Goal: Answer question/provide support: Share knowledge or assist other users

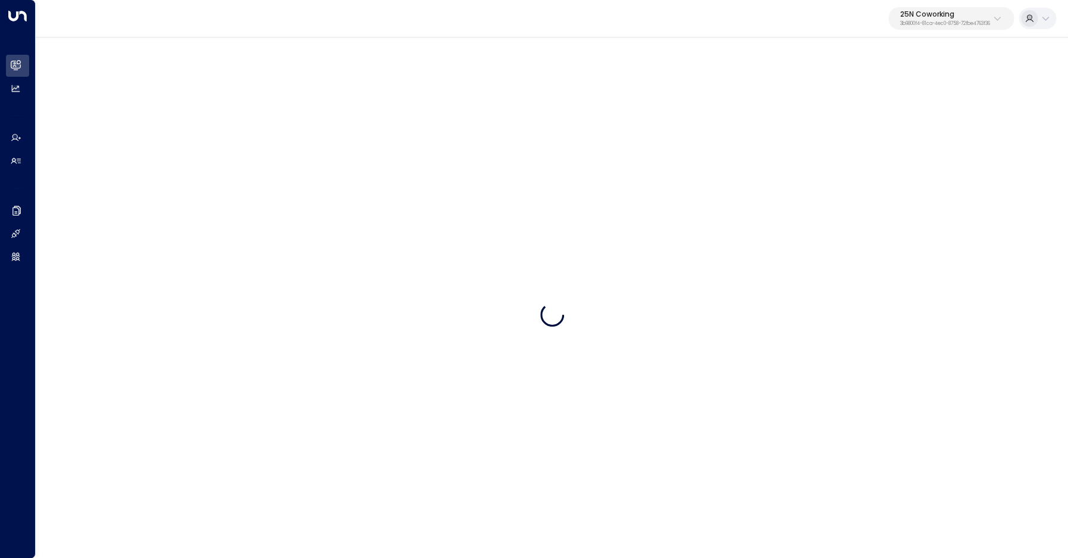
click at [916, 24] on p "3b9800f4-81ca-4ec0-8758-72fbe4763f36" at bounding box center [945, 23] width 90 height 5
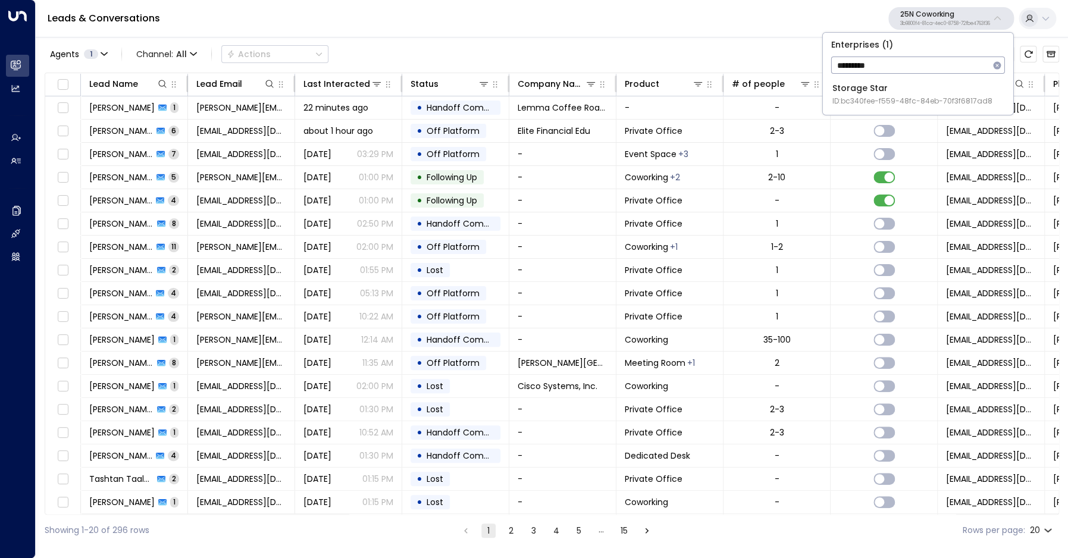
type input "*********"
click at [869, 95] on div "Storage Star ID: bc340fee-f559-48fc-84eb-70f3f6817ad8" at bounding box center [912, 94] width 160 height 24
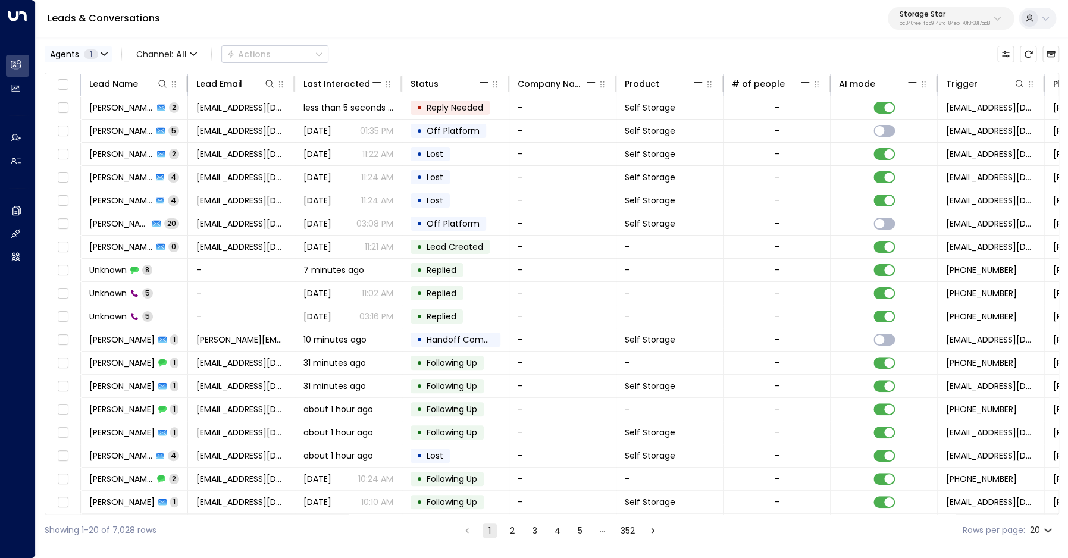
click at [90, 54] on span "1" at bounding box center [91, 54] width 14 height 10
click at [178, 21] on div at bounding box center [534, 279] width 1068 height 558
click at [185, 52] on span "All" at bounding box center [181, 54] width 11 height 10
click at [175, 126] on p "Voice" at bounding box center [163, 121] width 43 height 7
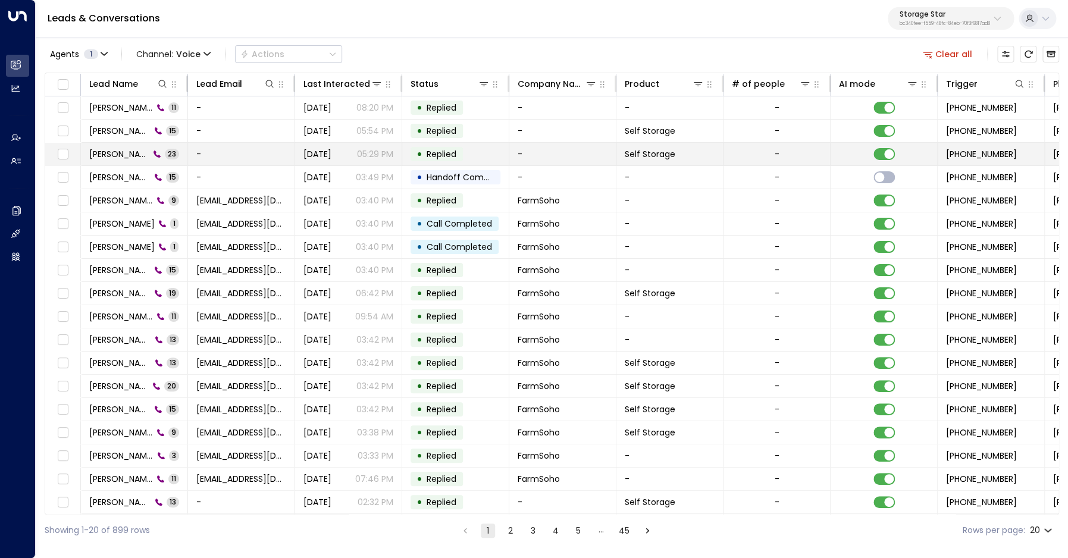
click at [98, 155] on span "[PERSON_NAME]" at bounding box center [119, 154] width 60 height 12
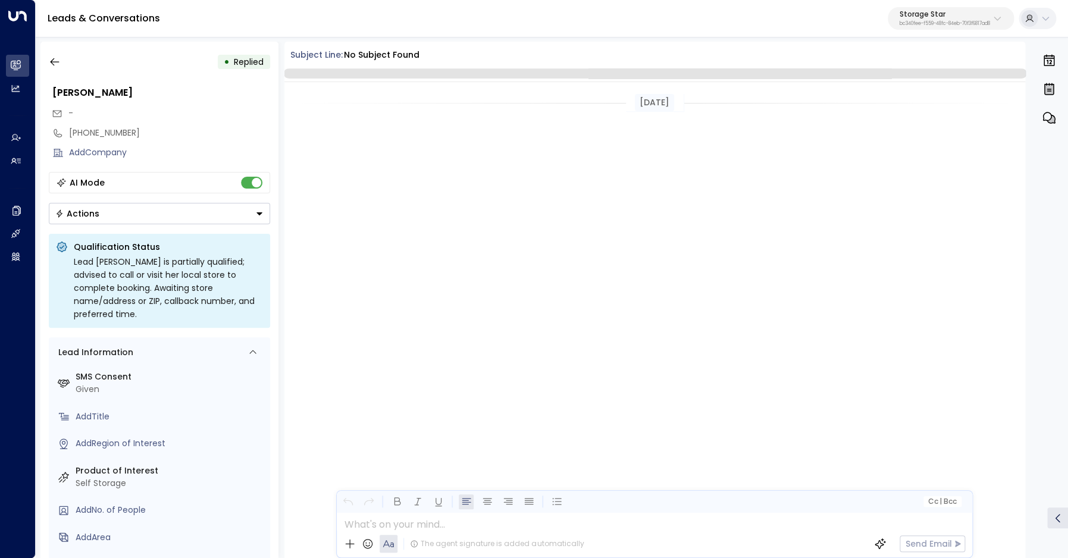
scroll to position [2501, 0]
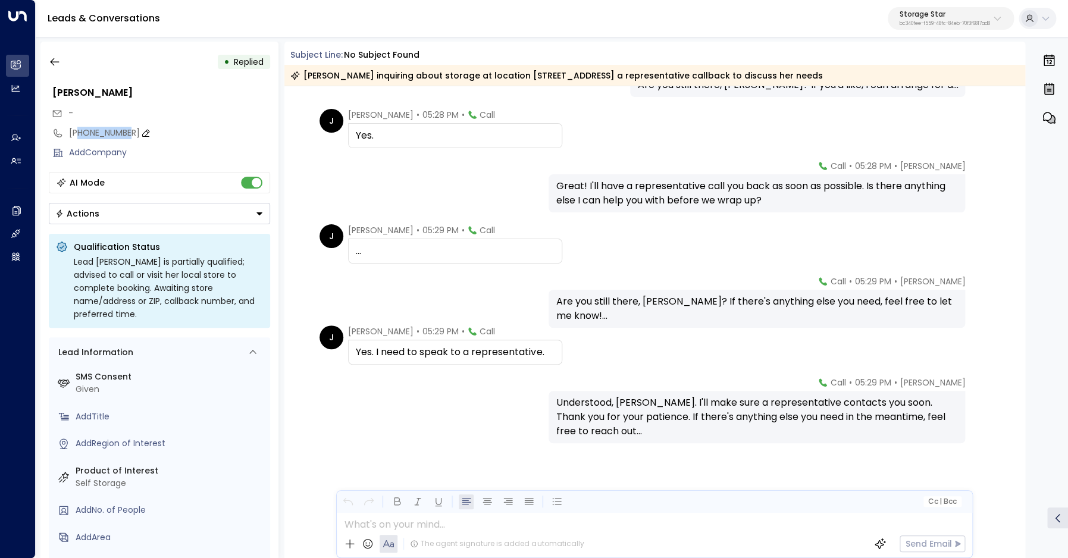
drag, startPoint x: 78, startPoint y: 134, endPoint x: 121, endPoint y: 134, distance: 43.4
click at [121, 134] on div "[PHONE_NUMBER]" at bounding box center [169, 133] width 201 height 12
click at [79, 133] on input "**********" at bounding box center [168, 133] width 198 height 12
drag, startPoint x: 79, startPoint y: 133, endPoint x: 67, endPoint y: 95, distance: 39.9
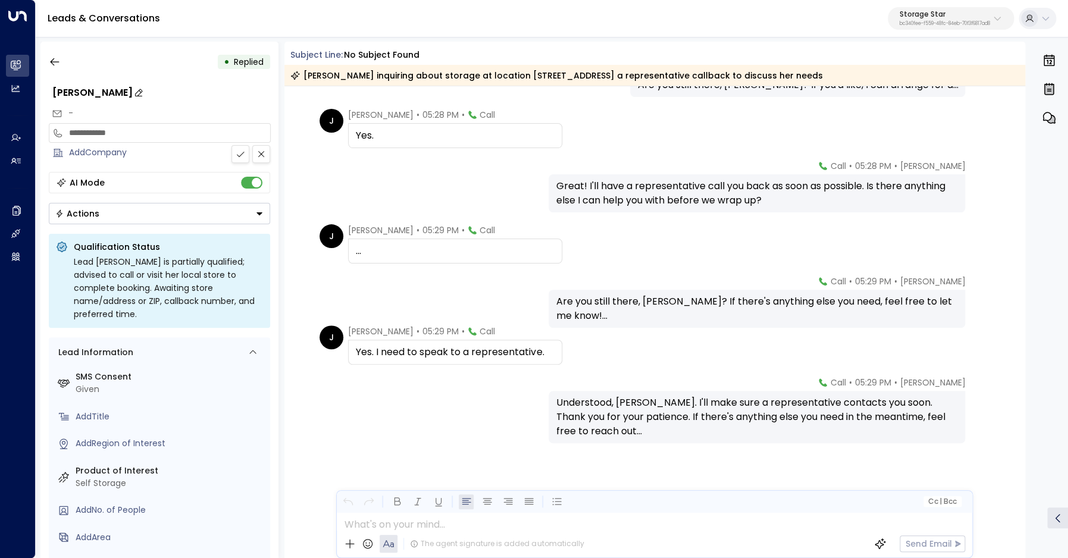
click at [79, 133] on input "**********" at bounding box center [168, 133] width 198 height 12
click at [58, 61] on icon "button" at bounding box center [55, 62] width 12 height 12
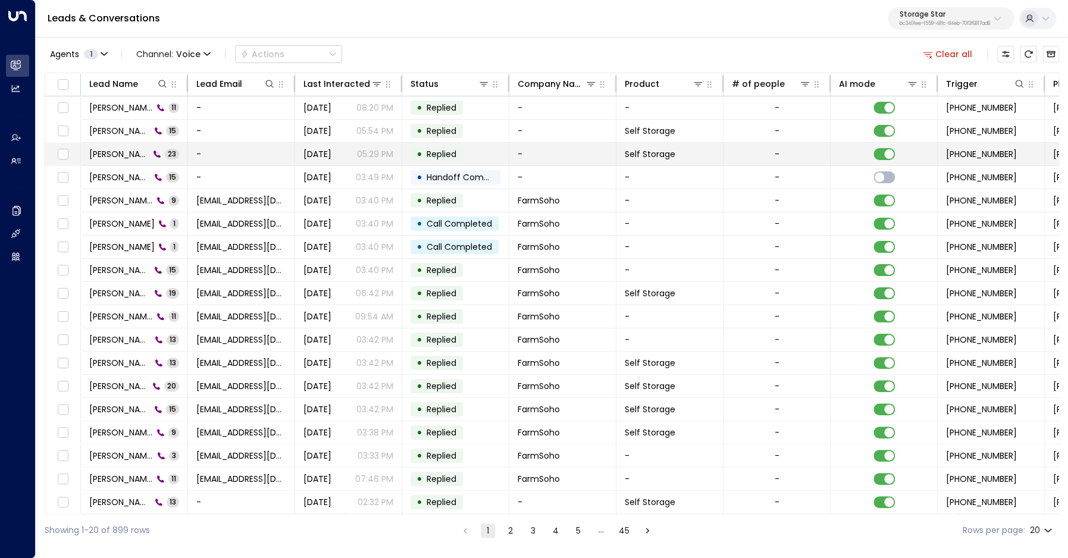
scroll to position [0, 416]
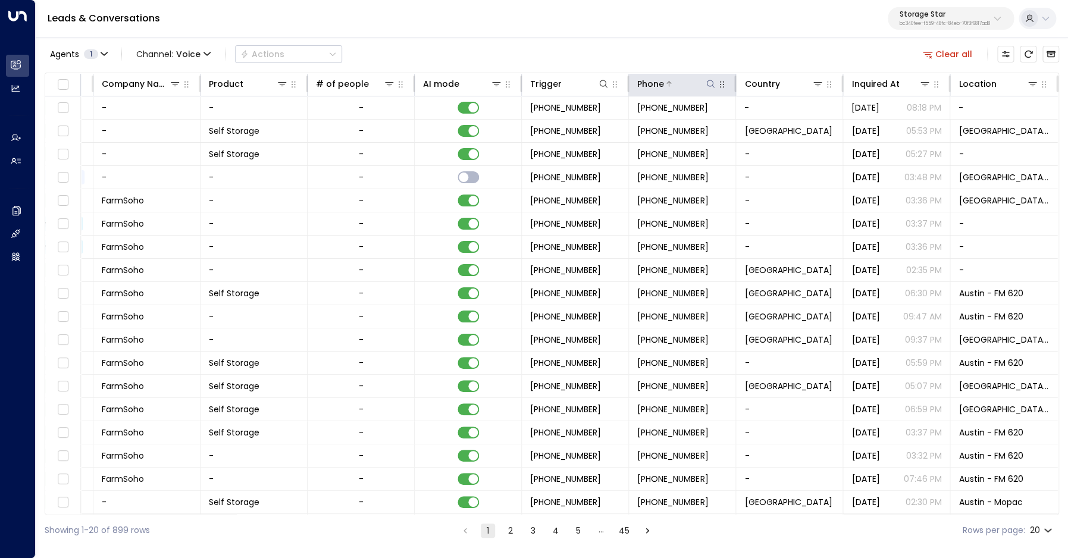
click at [710, 86] on icon at bounding box center [710, 84] width 8 height 8
type input "**********"
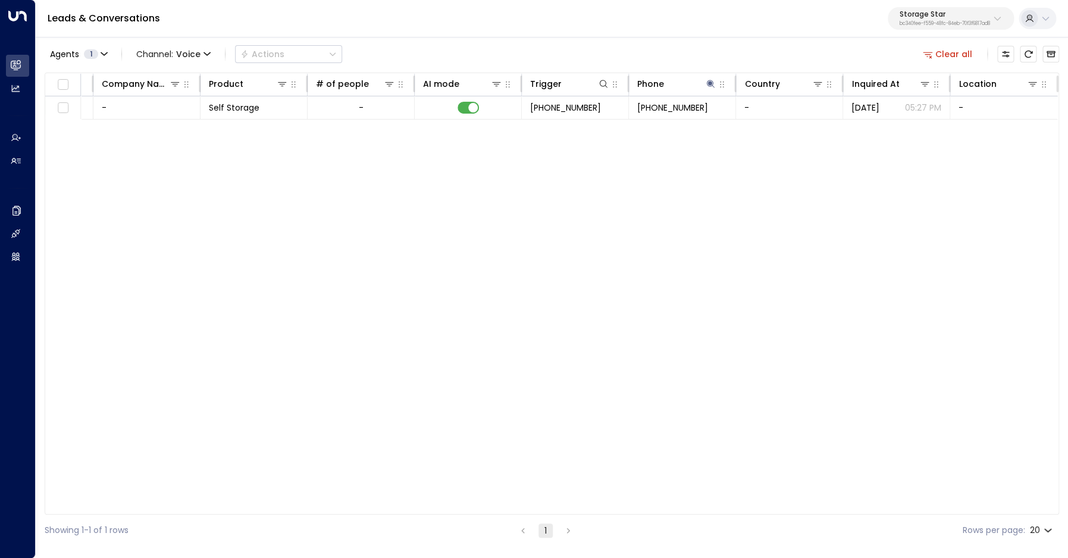
click at [691, 57] on div "Agents 1 Channel: Voice Actions Clear all" at bounding box center [552, 54] width 1014 height 25
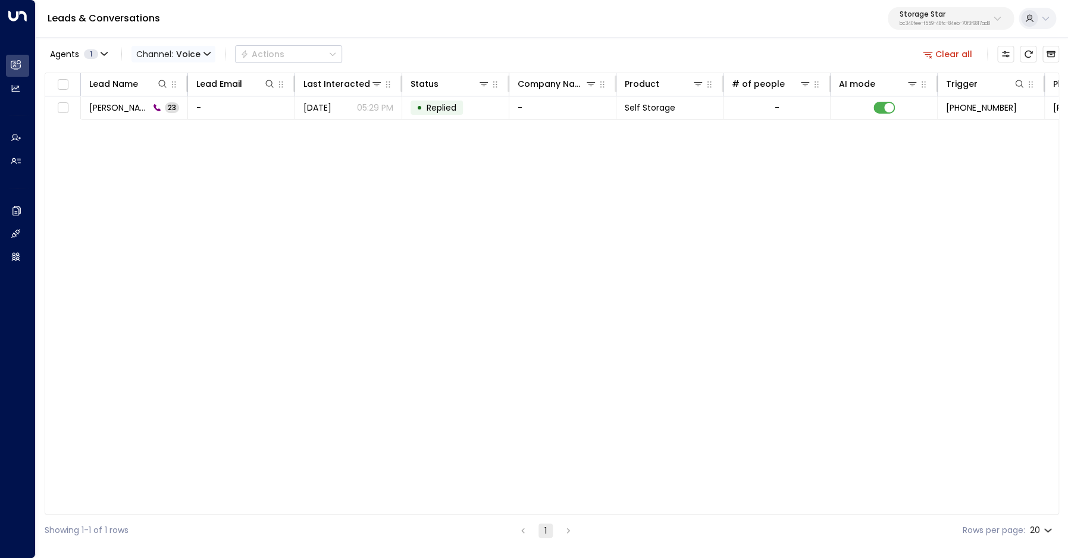
click at [187, 57] on span "Voice" at bounding box center [188, 54] width 24 height 10
click at [166, 82] on p "All" at bounding box center [173, 79] width 57 height 12
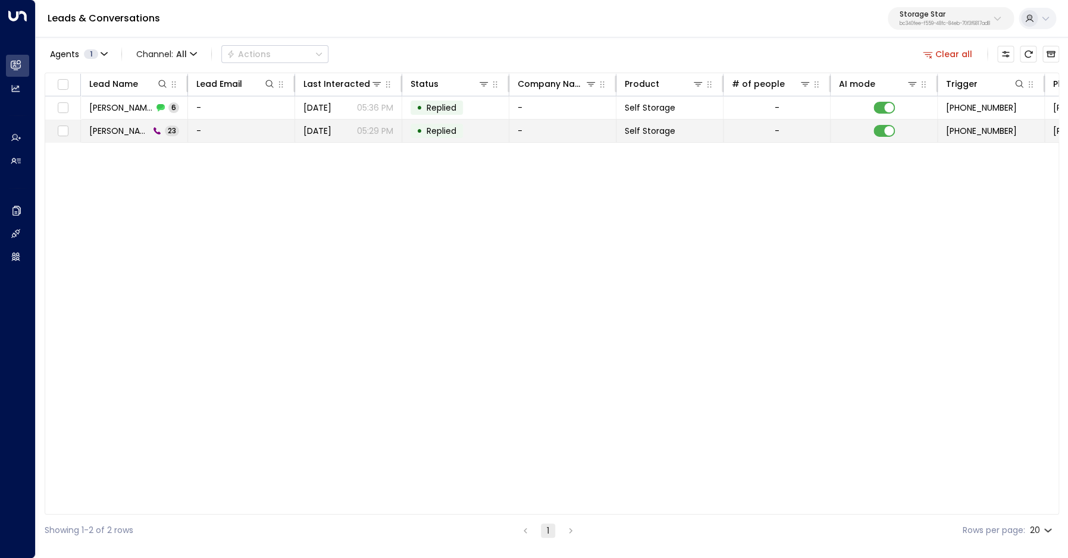
click at [111, 135] on span "[PERSON_NAME]" at bounding box center [119, 131] width 60 height 12
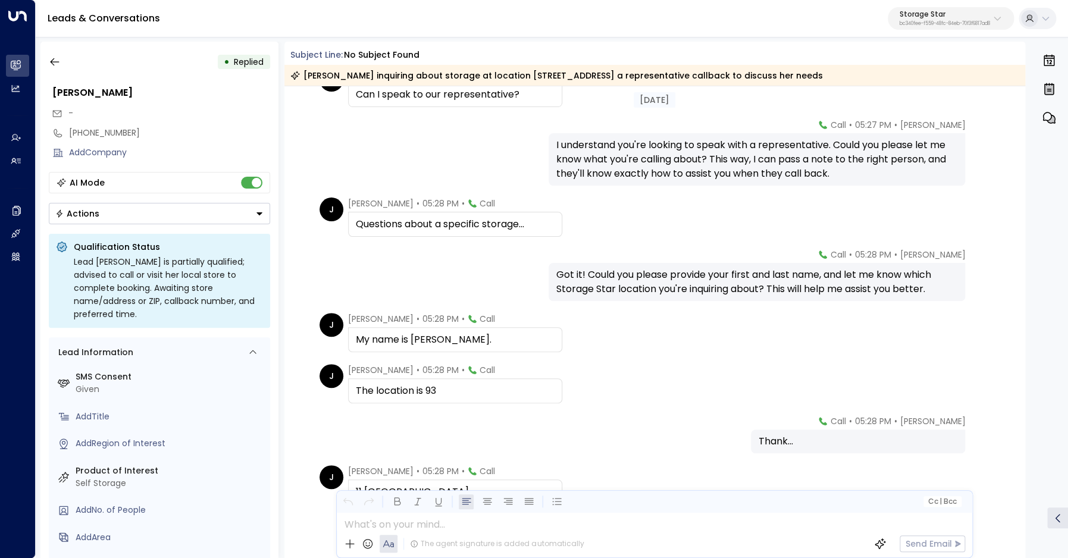
scroll to position [137, 0]
click at [427, 338] on div "My name is [PERSON_NAME]." at bounding box center [455, 338] width 199 height 14
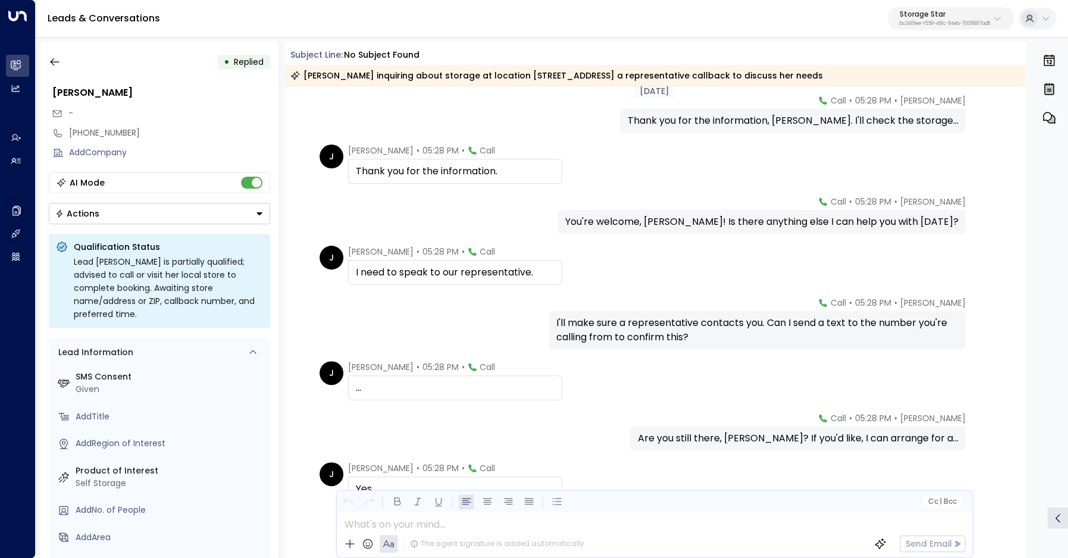
scroll to position [693, 0]
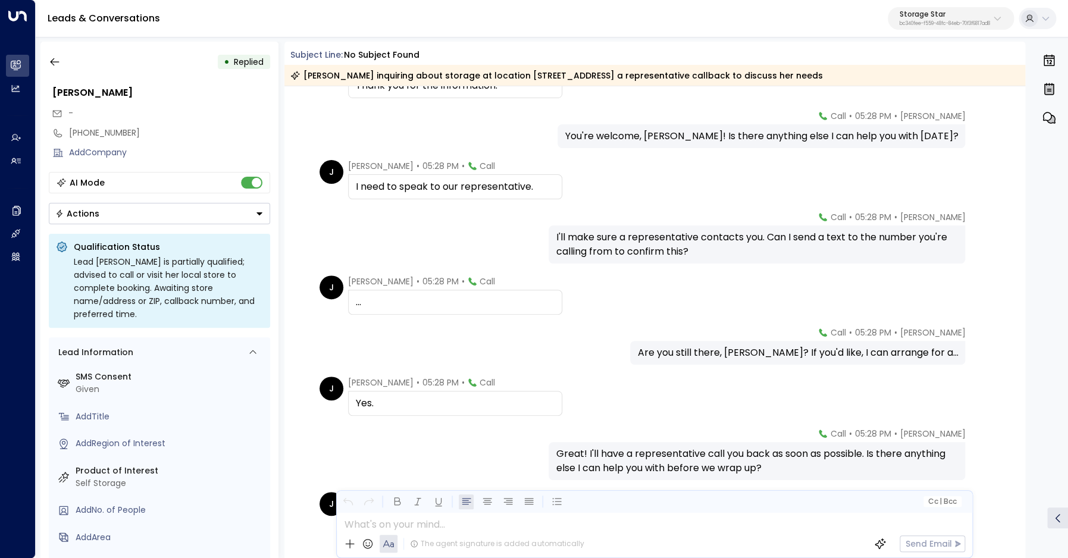
click at [364, 400] on div "Yes." at bounding box center [455, 403] width 199 height 14
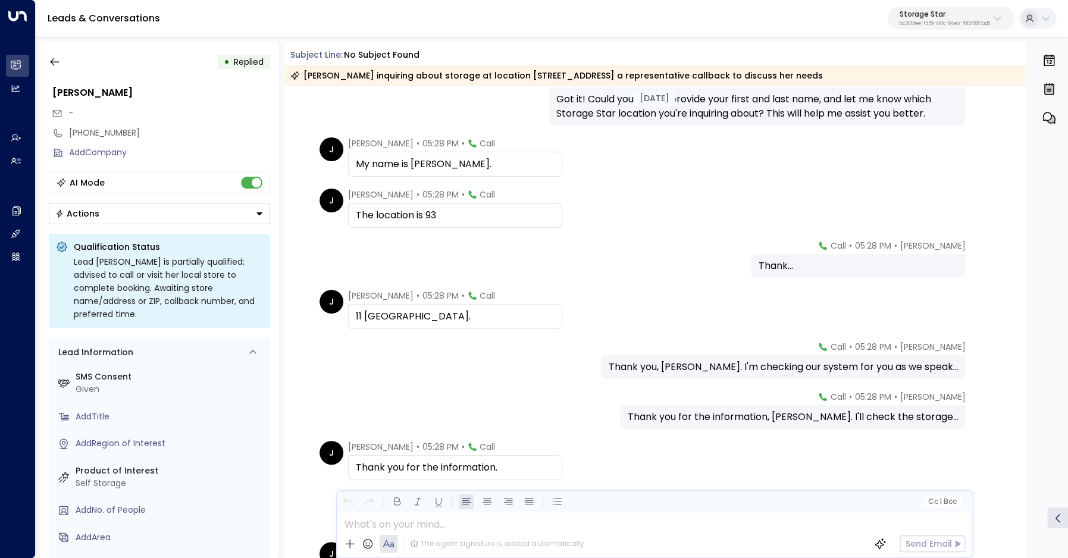
scroll to position [311, 0]
click at [52, 62] on icon "button" at bounding box center [54, 62] width 9 height 8
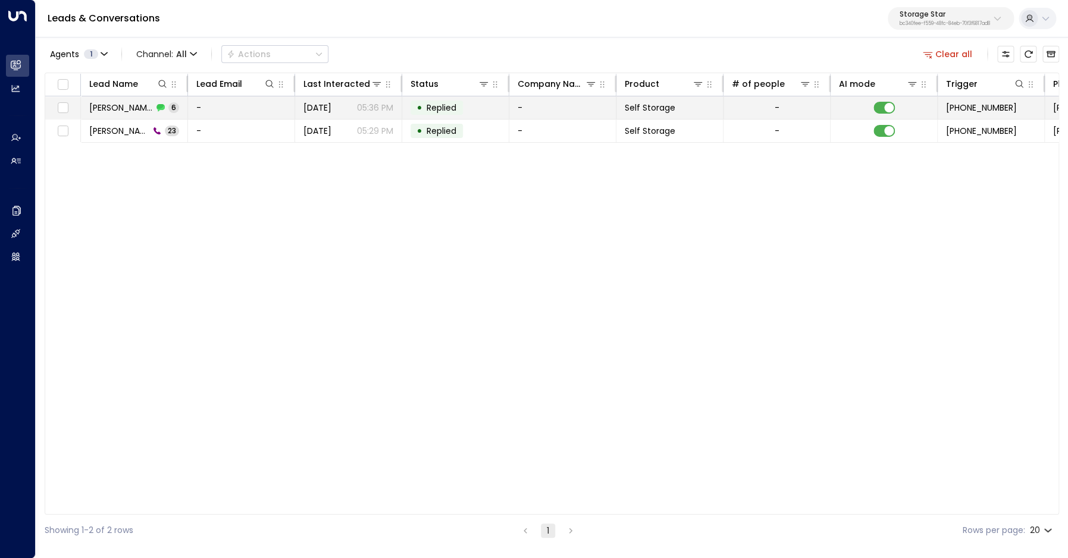
click at [95, 106] on span "[PERSON_NAME]" at bounding box center [121, 108] width 64 height 12
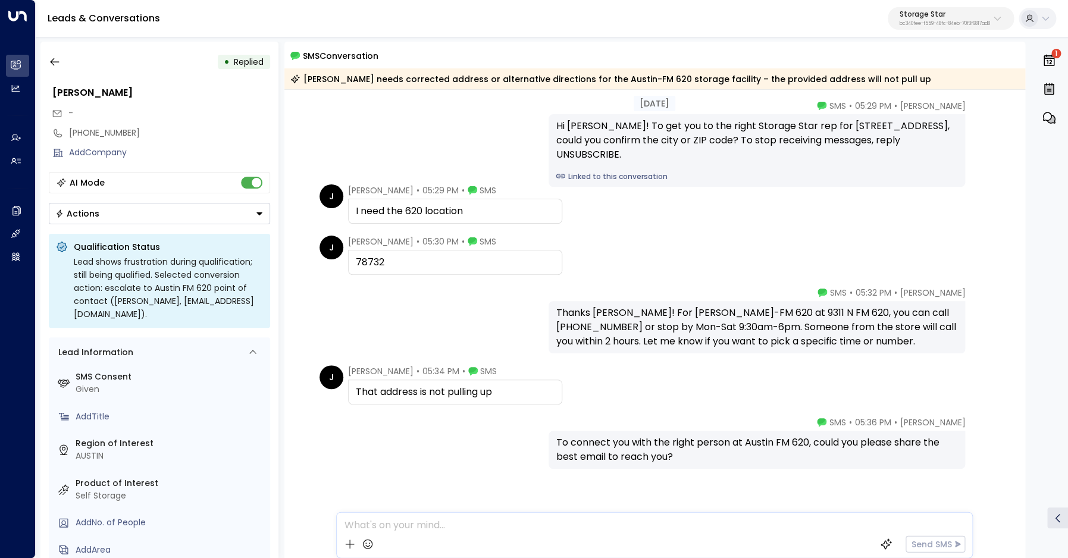
scroll to position [44, 0]
click at [390, 211] on div "I need the 620 location" at bounding box center [455, 210] width 199 height 14
drag, startPoint x: 801, startPoint y: 123, endPoint x: 865, endPoint y: 128, distance: 63.8
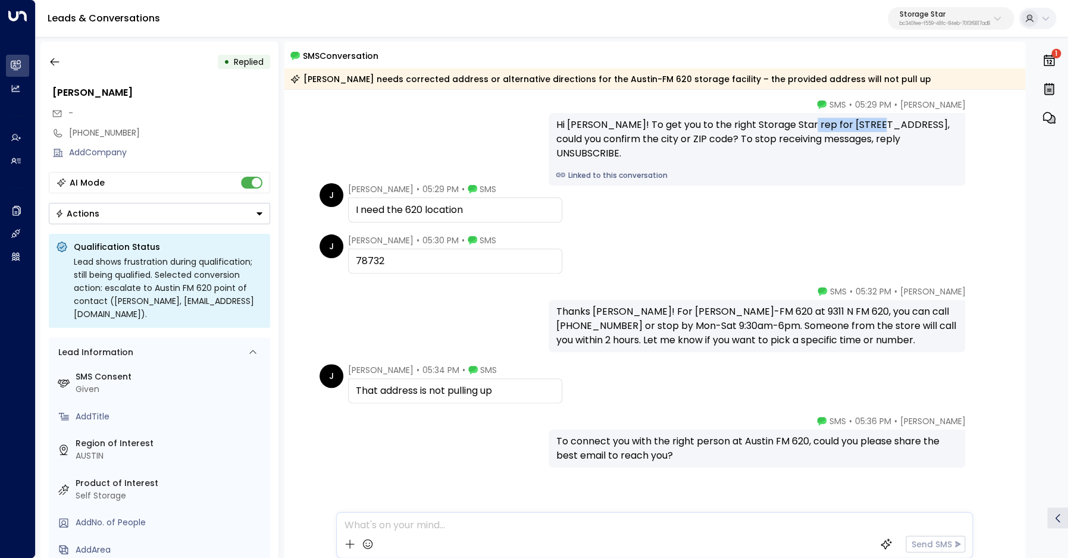
click at [865, 128] on div "Hi [PERSON_NAME]! To get you to the right Storage Star rep for [STREET_ADDRESS]…" at bounding box center [757, 139] width 402 height 43
click at [59, 61] on icon "button" at bounding box center [55, 62] width 12 height 12
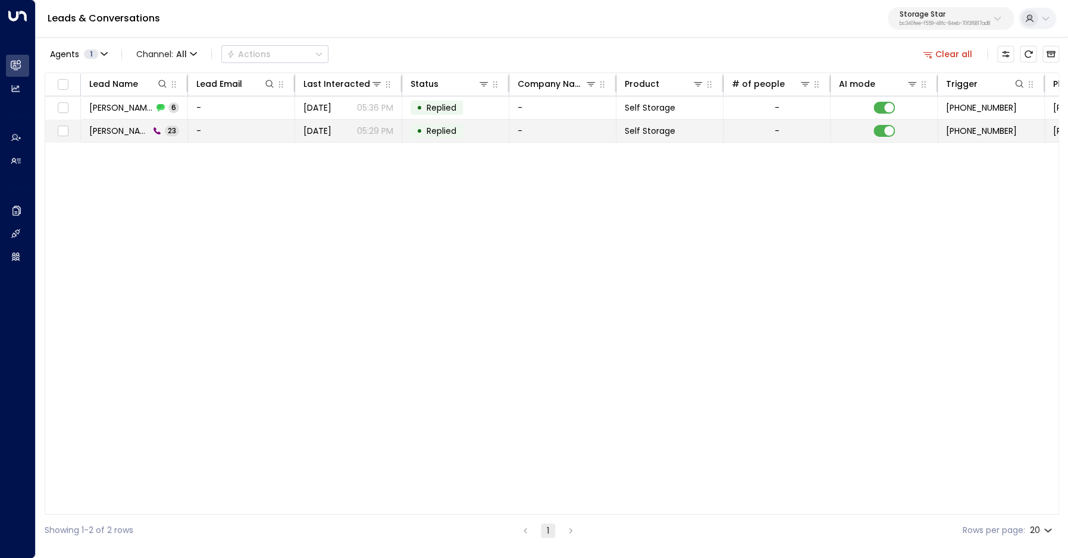
click at [108, 132] on span "[PERSON_NAME]" at bounding box center [119, 131] width 60 height 12
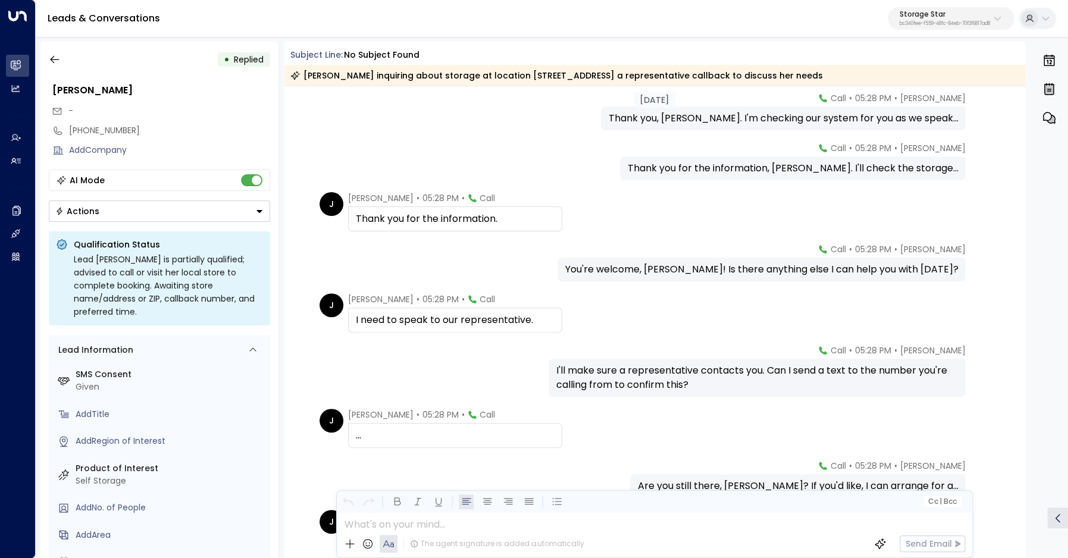
scroll to position [566, 0]
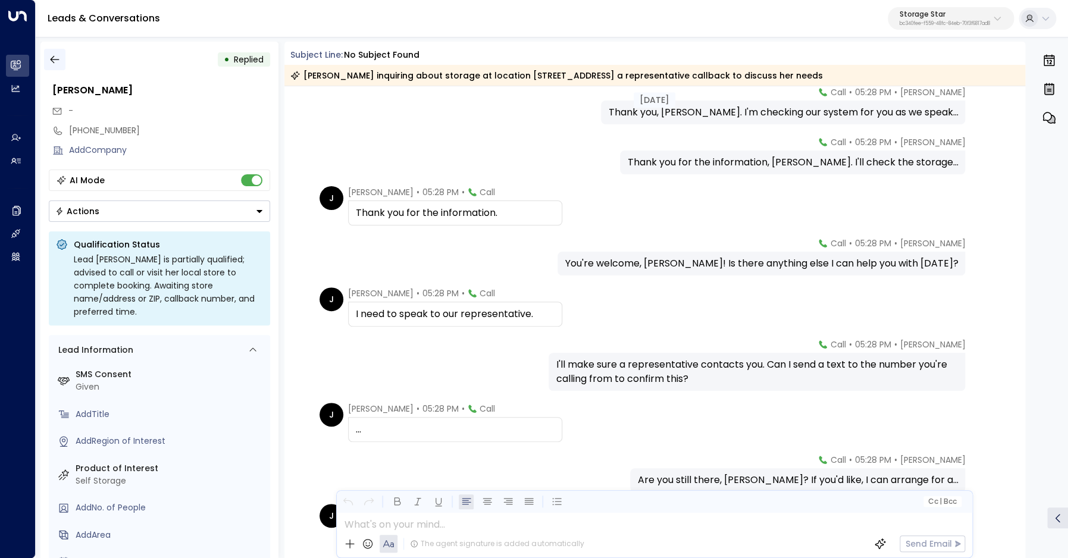
click at [56, 58] on icon "button" at bounding box center [55, 60] width 12 height 12
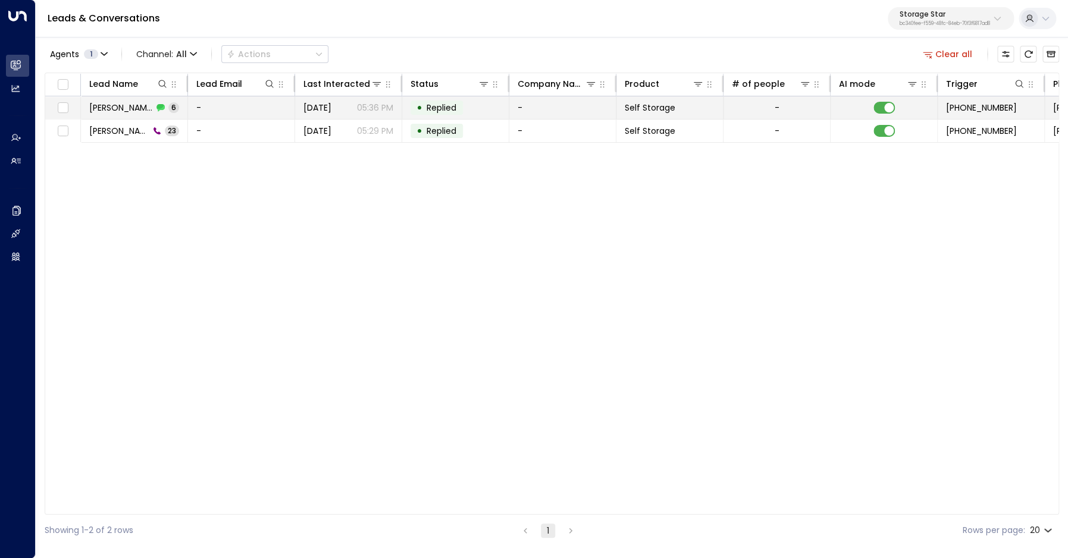
click at [99, 107] on span "[PERSON_NAME]" at bounding box center [121, 108] width 64 height 12
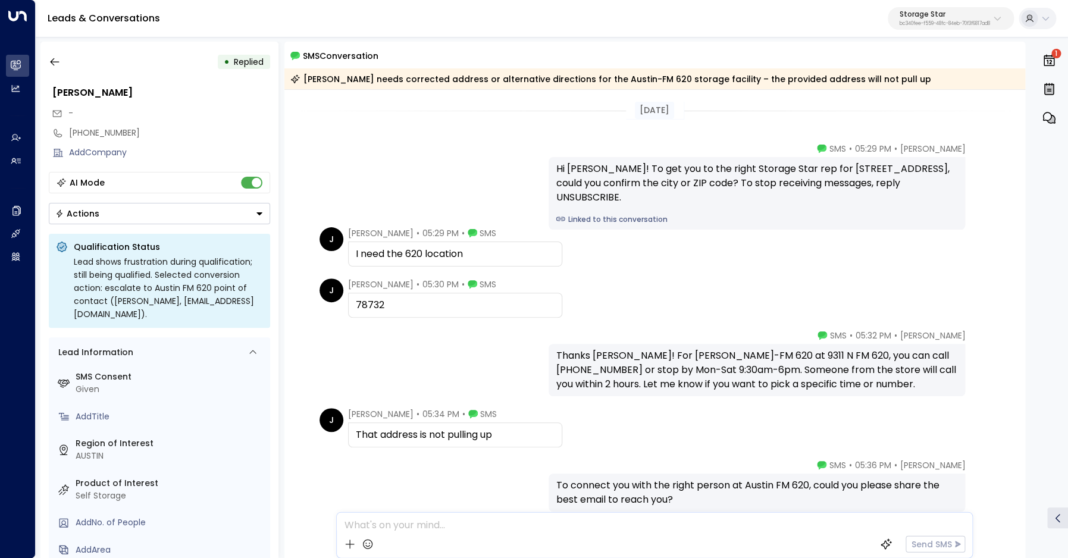
scroll to position [73, 0]
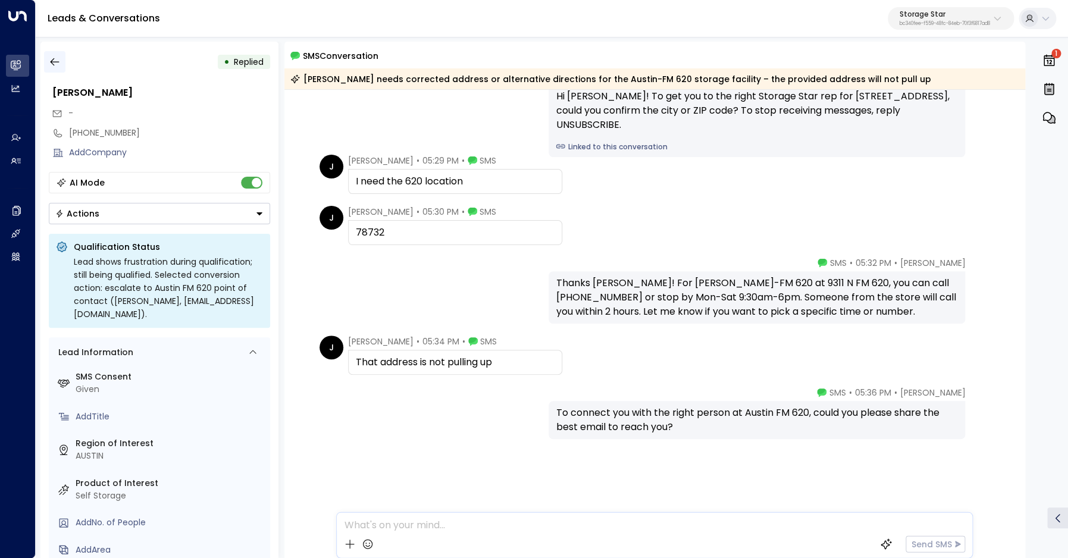
click at [54, 61] on icon "button" at bounding box center [55, 62] width 12 height 12
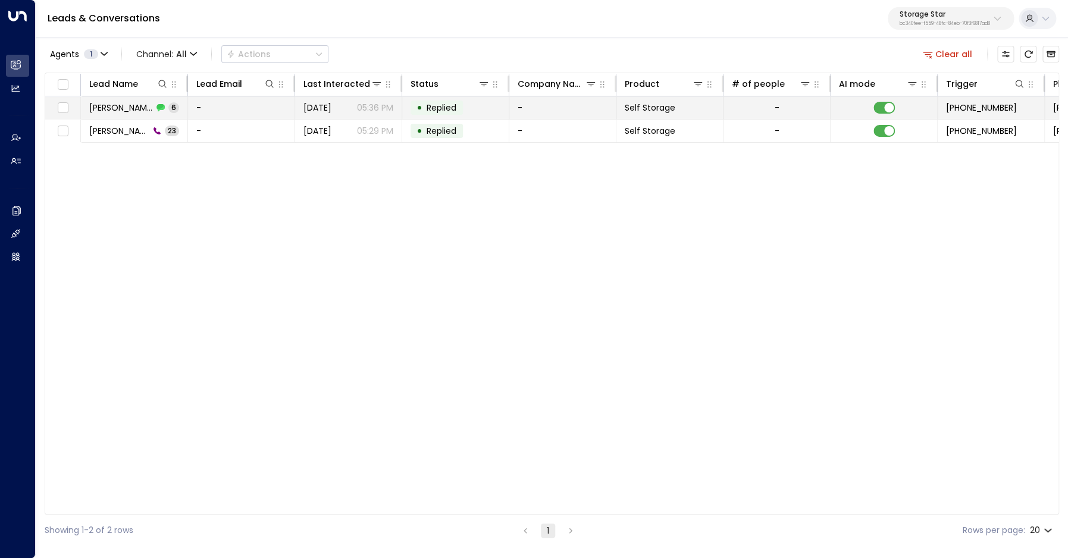
click at [108, 104] on span "[PERSON_NAME]" at bounding box center [121, 108] width 64 height 12
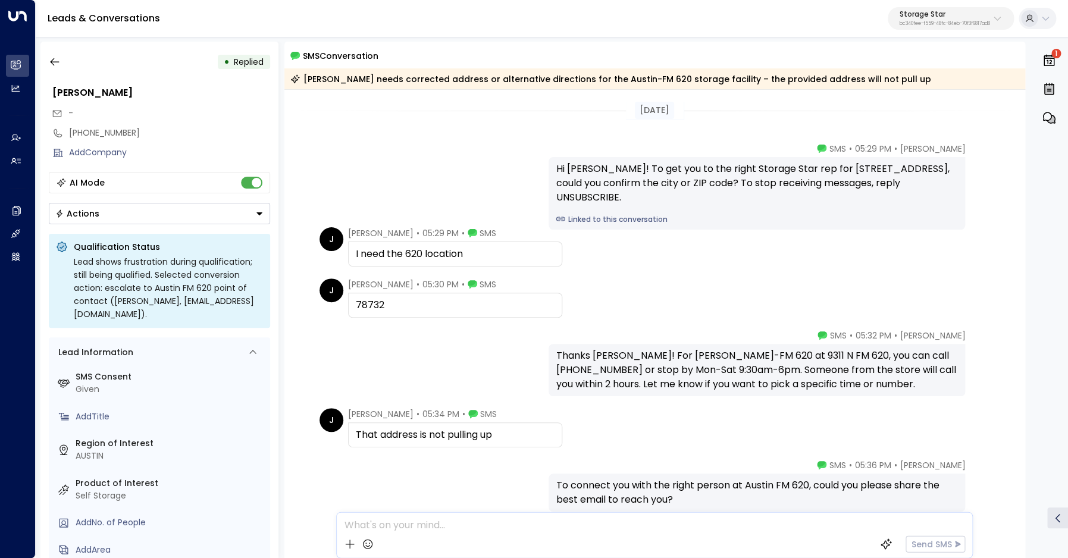
scroll to position [73, 0]
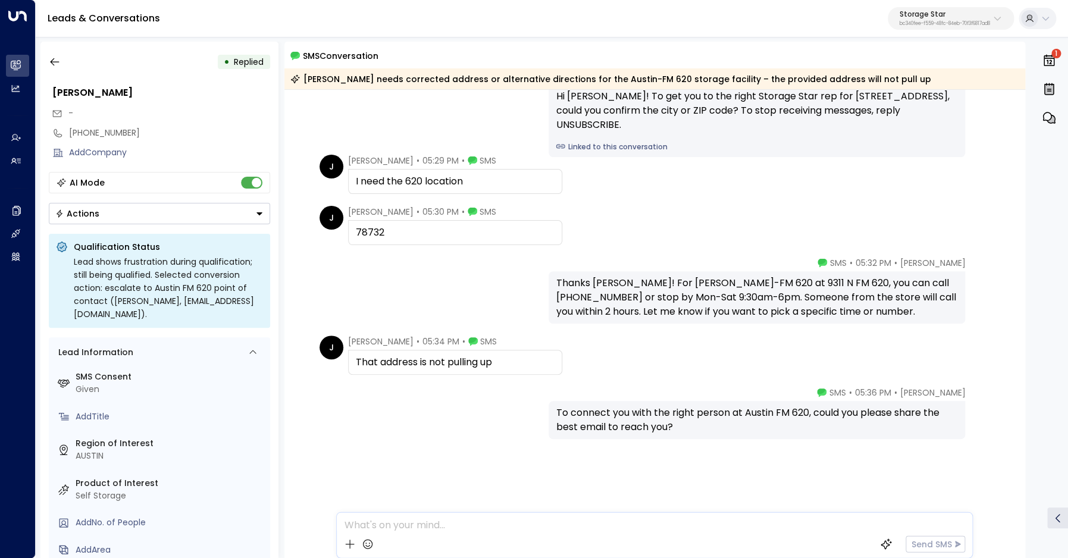
click at [389, 358] on div "That address is not pulling up" at bounding box center [455, 362] width 199 height 14
drag, startPoint x: 725, startPoint y: 284, endPoint x: 790, endPoint y: 287, distance: 64.3
click at [790, 287] on div "Thanks [PERSON_NAME]! For [PERSON_NAME]-FM 620 at 9311 N FM 620, you can call […" at bounding box center [757, 297] width 402 height 43
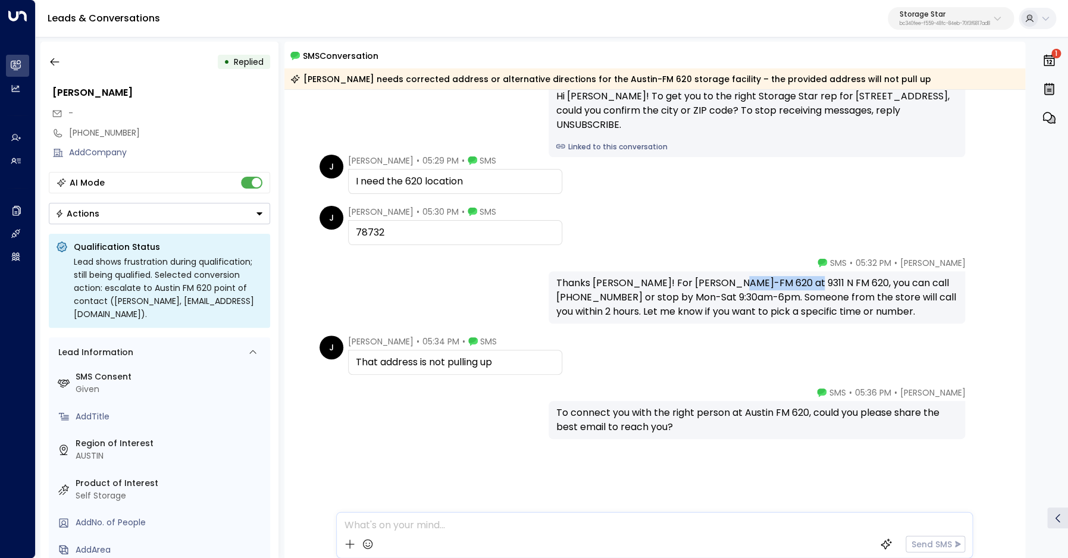
copy div "9311 N FM 620,"
click at [57, 55] on button "button" at bounding box center [54, 61] width 21 height 21
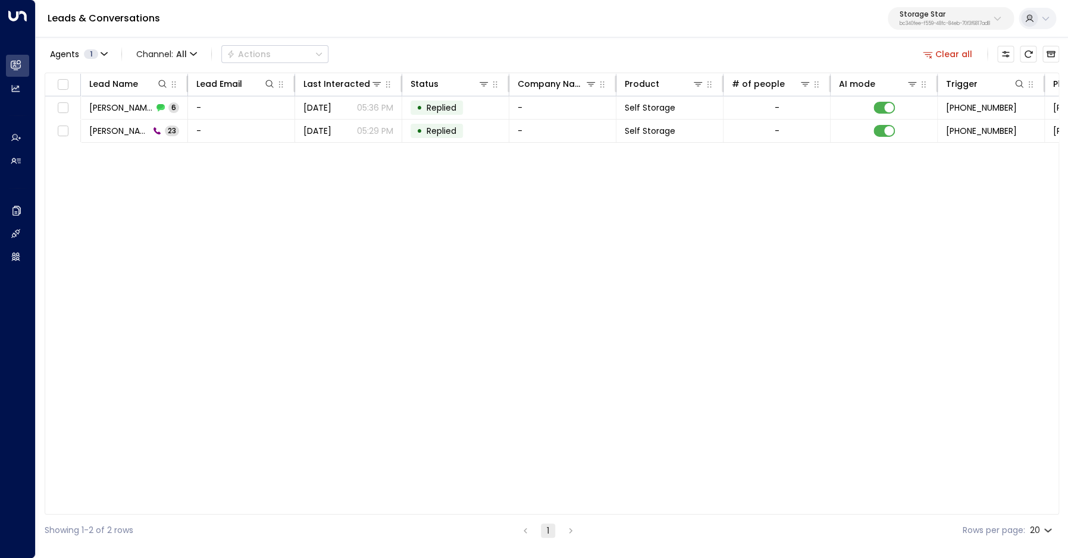
click at [954, 57] on button "Clear all" at bounding box center [947, 54] width 59 height 17
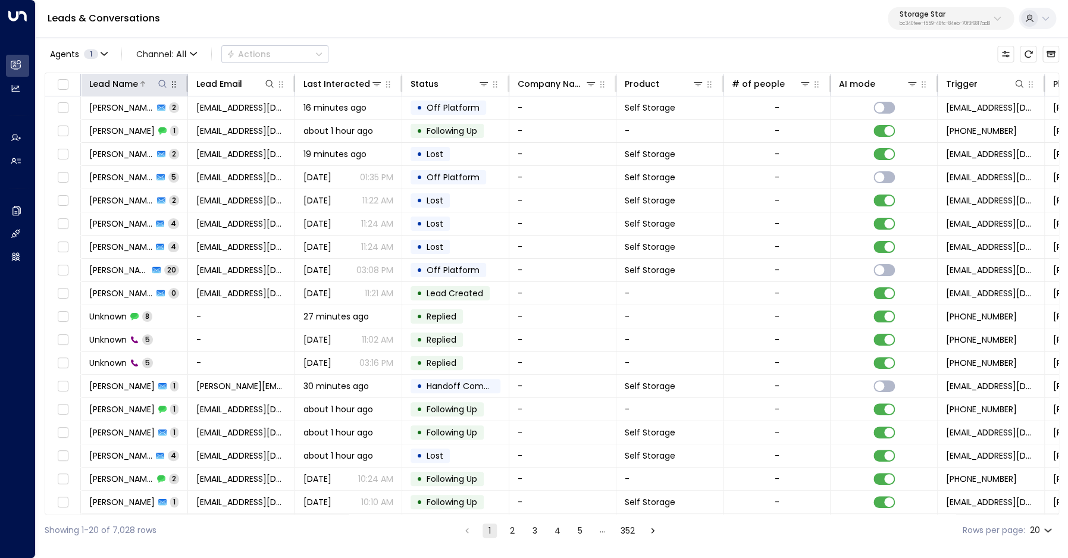
click at [161, 87] on icon at bounding box center [163, 84] width 10 height 10
type input "*****"
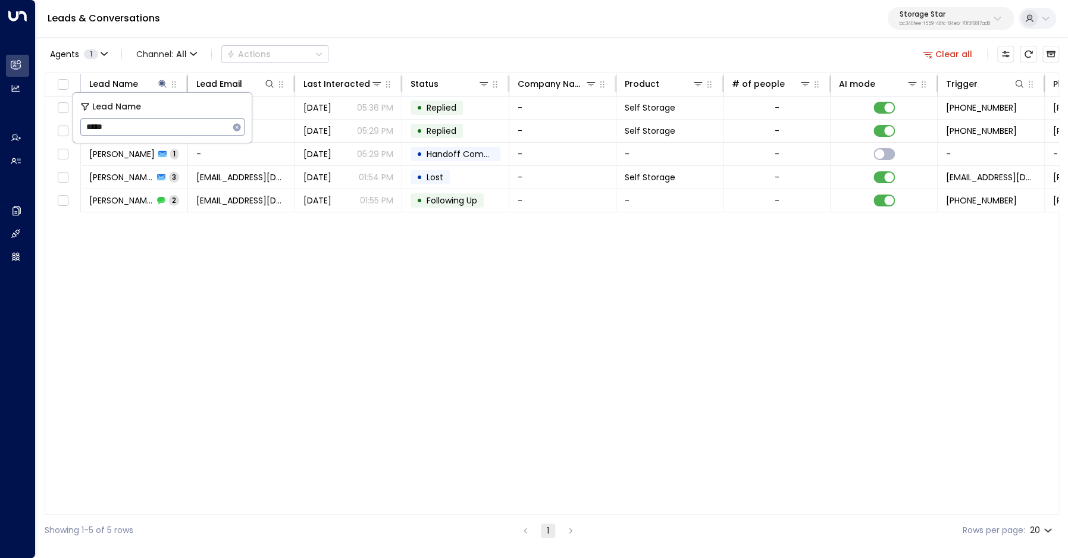
click at [402, 45] on div "Agents 1 Channel: All Actions Clear all" at bounding box center [552, 54] width 1014 height 25
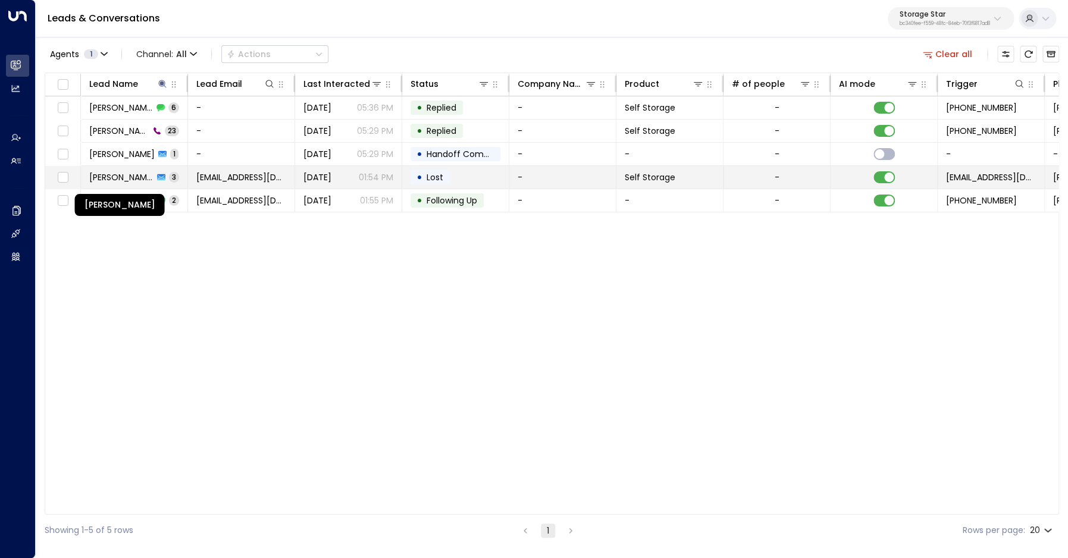
click at [127, 174] on span "[PERSON_NAME]" at bounding box center [121, 177] width 64 height 12
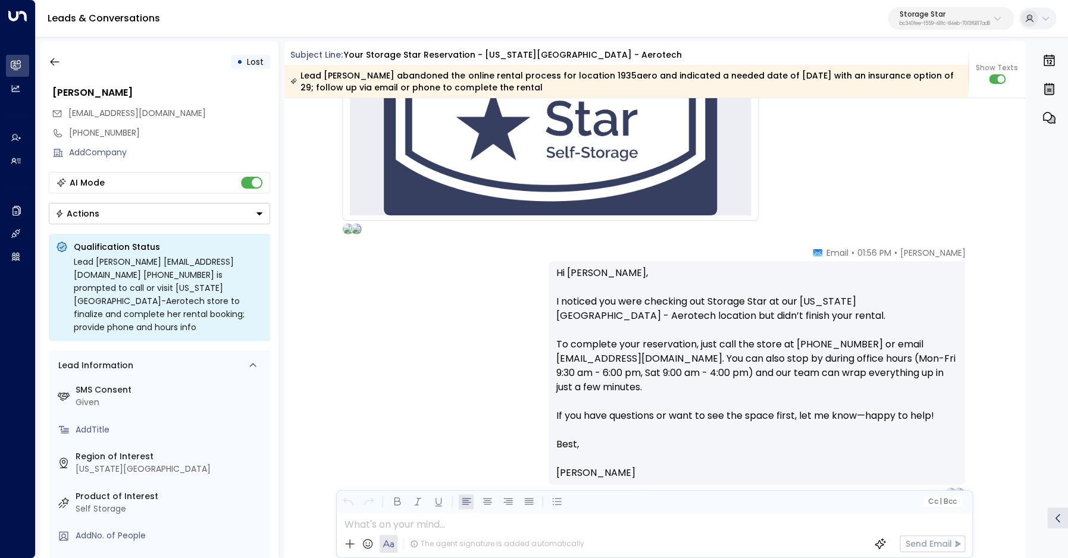
scroll to position [566, 0]
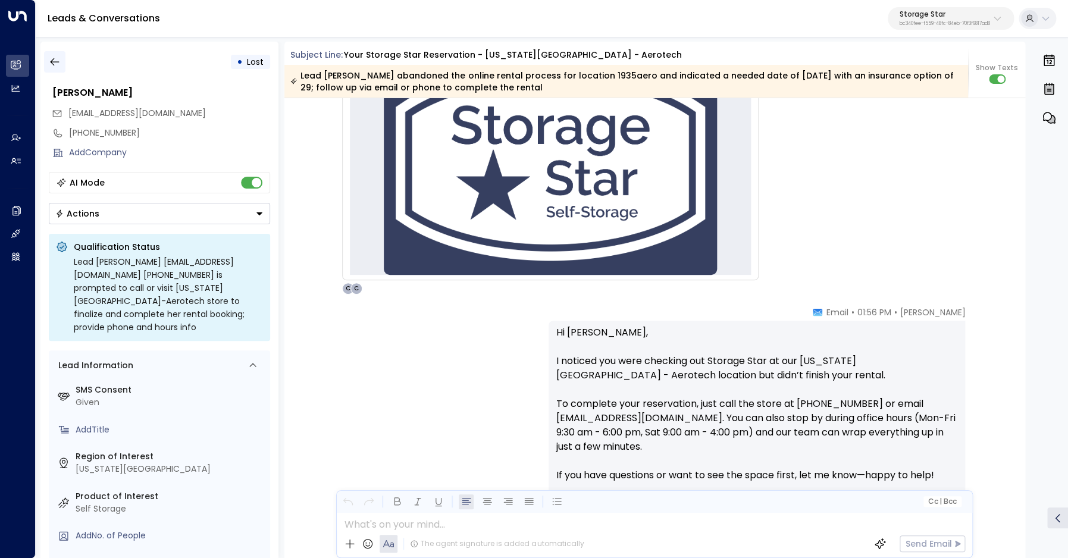
click at [59, 66] on icon "button" at bounding box center [55, 62] width 12 height 12
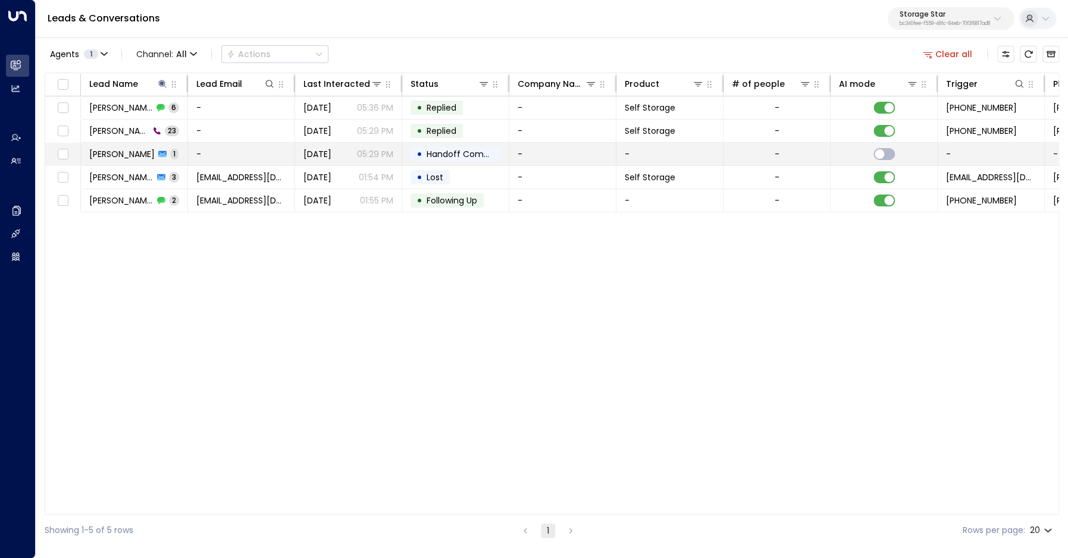
click at [108, 151] on span "[PERSON_NAME]" at bounding box center [121, 154] width 65 height 12
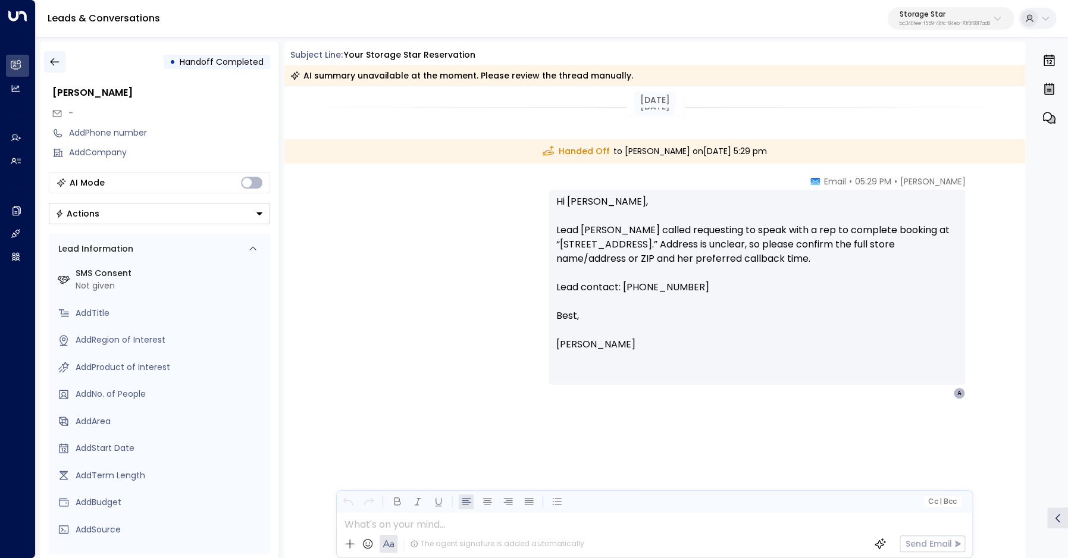
click at [51, 57] on icon "button" at bounding box center [55, 62] width 12 height 12
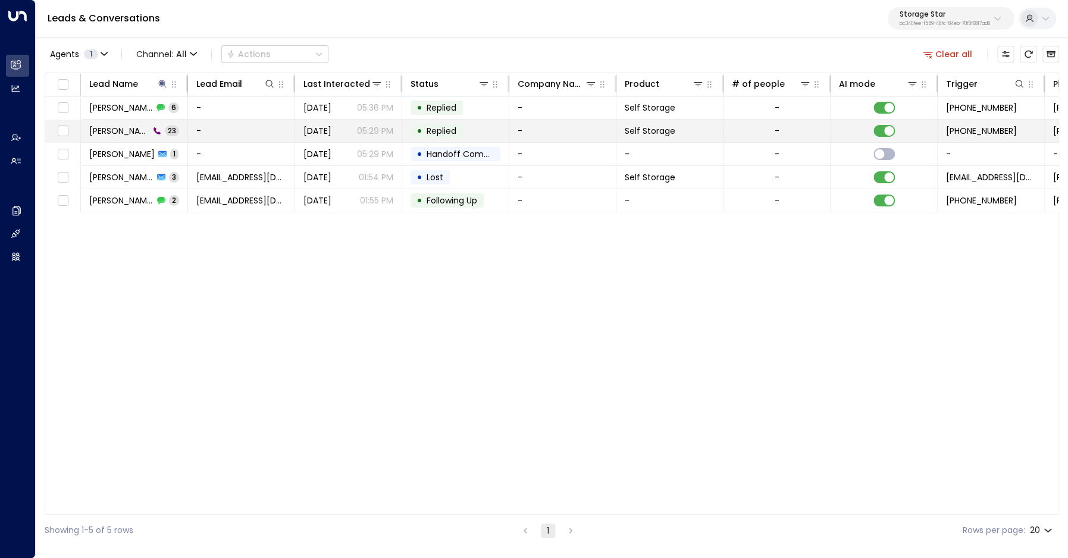
click at [104, 129] on span "[PERSON_NAME]" at bounding box center [119, 131] width 60 height 12
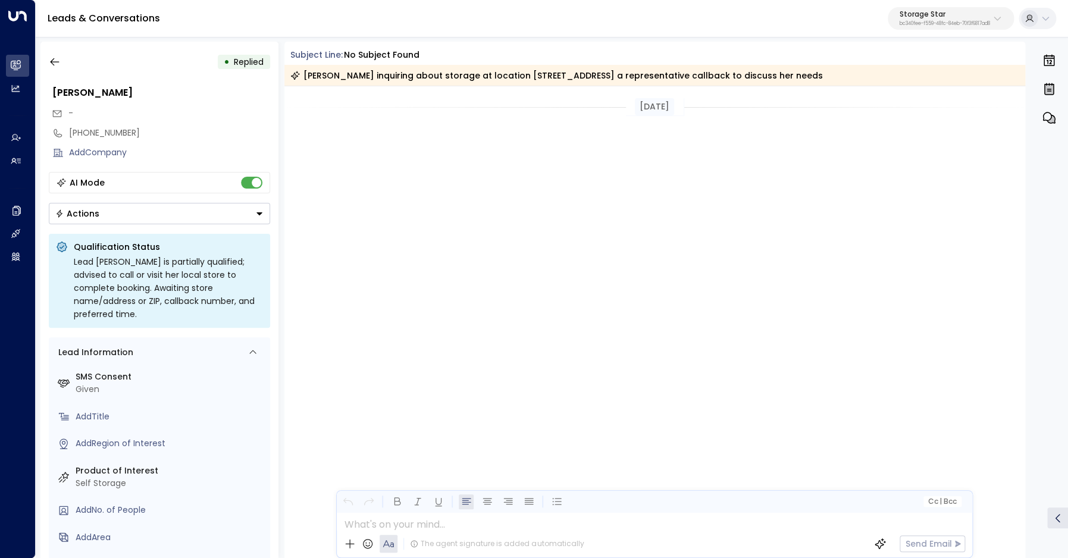
scroll to position [2505, 0]
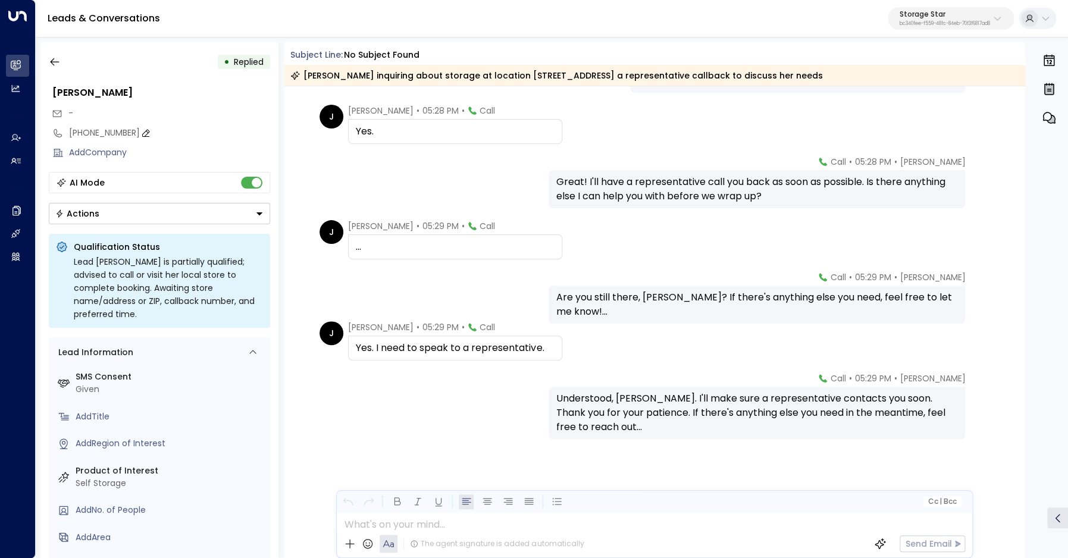
click at [97, 133] on div "[PHONE_NUMBER]" at bounding box center [169, 133] width 201 height 12
click at [97, 133] on input "**********" at bounding box center [168, 133] width 198 height 12
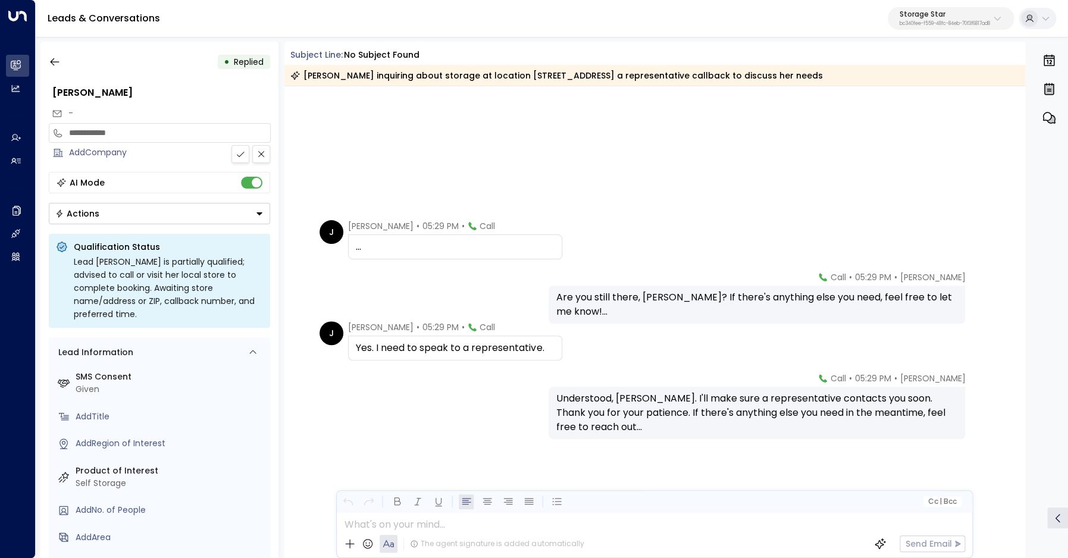
scroll to position [1592, 0]
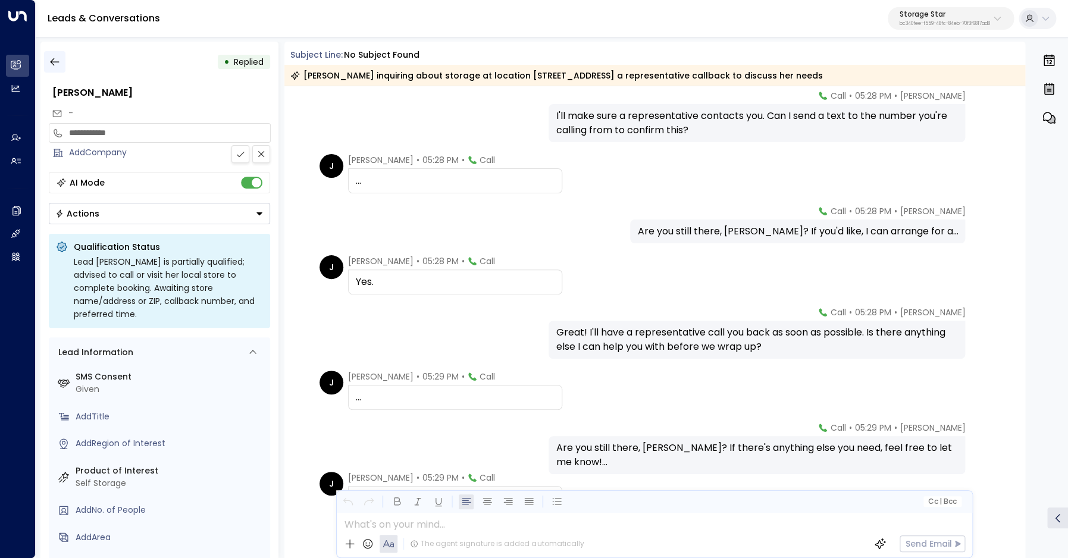
click at [52, 61] on icon "button" at bounding box center [55, 62] width 12 height 12
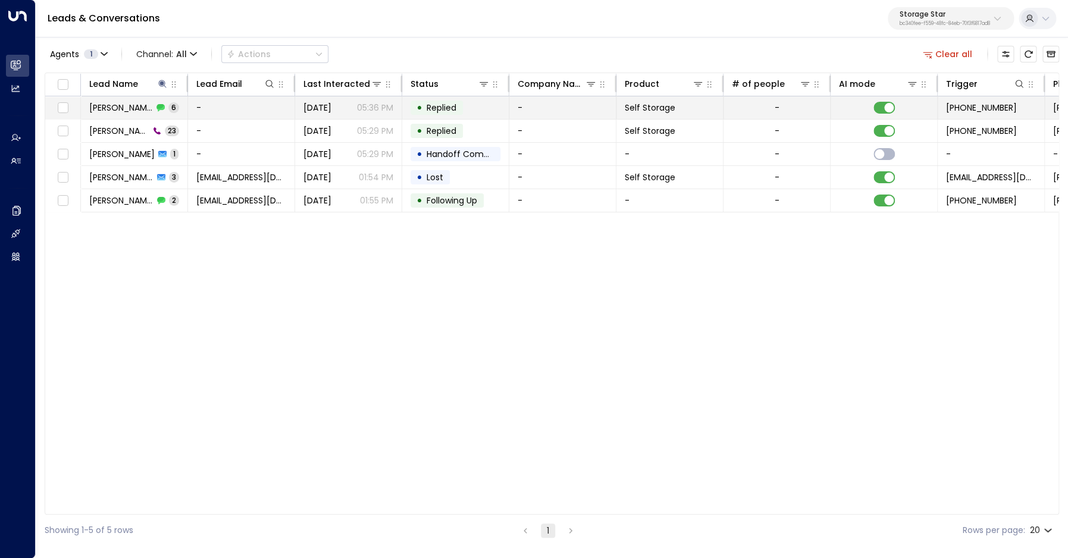
click at [105, 111] on span "[PERSON_NAME]" at bounding box center [121, 108] width 64 height 12
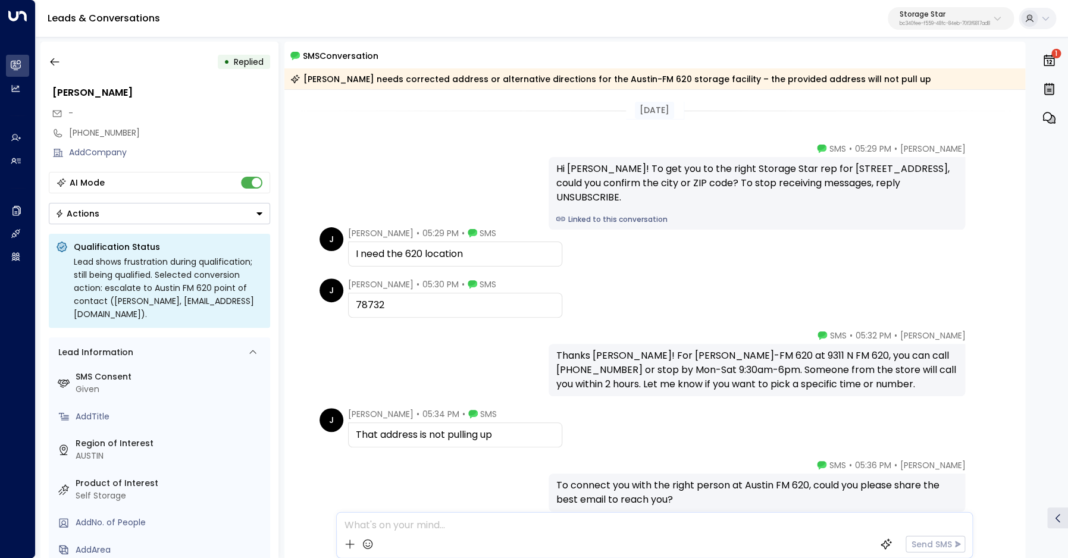
scroll to position [73, 0]
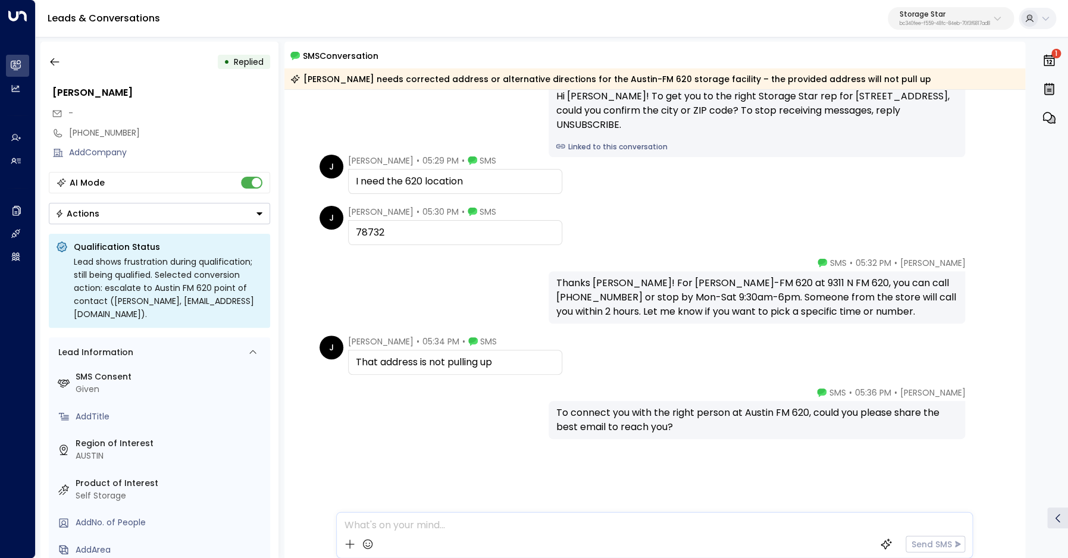
click at [614, 289] on div "Thanks [PERSON_NAME]! For [PERSON_NAME]-FM 620 at 9311 N FM 620, you can call […" at bounding box center [757, 297] width 402 height 43
click at [65, 61] on button "button" at bounding box center [54, 61] width 21 height 21
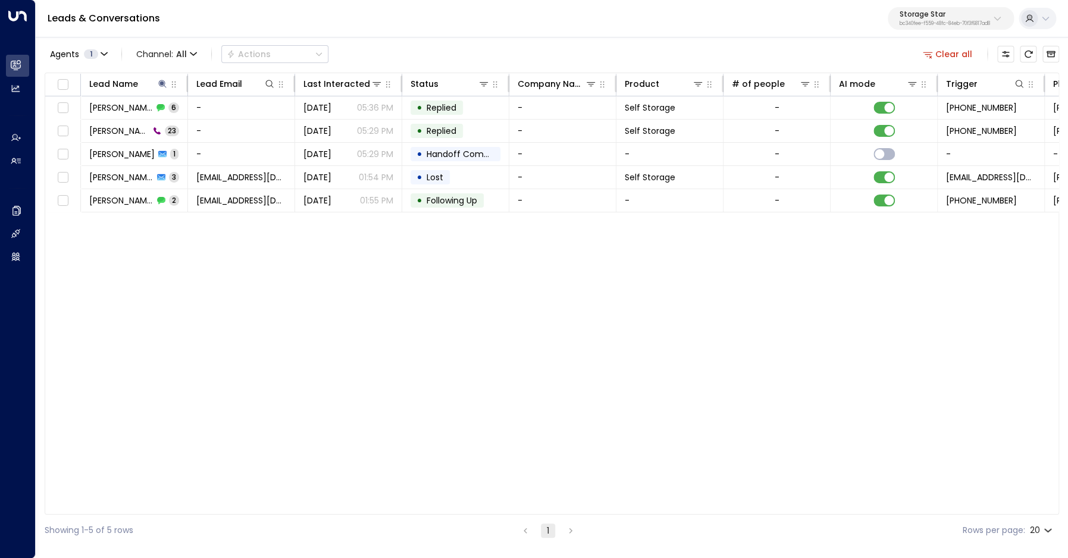
click at [943, 50] on button "Clear all" at bounding box center [947, 54] width 59 height 17
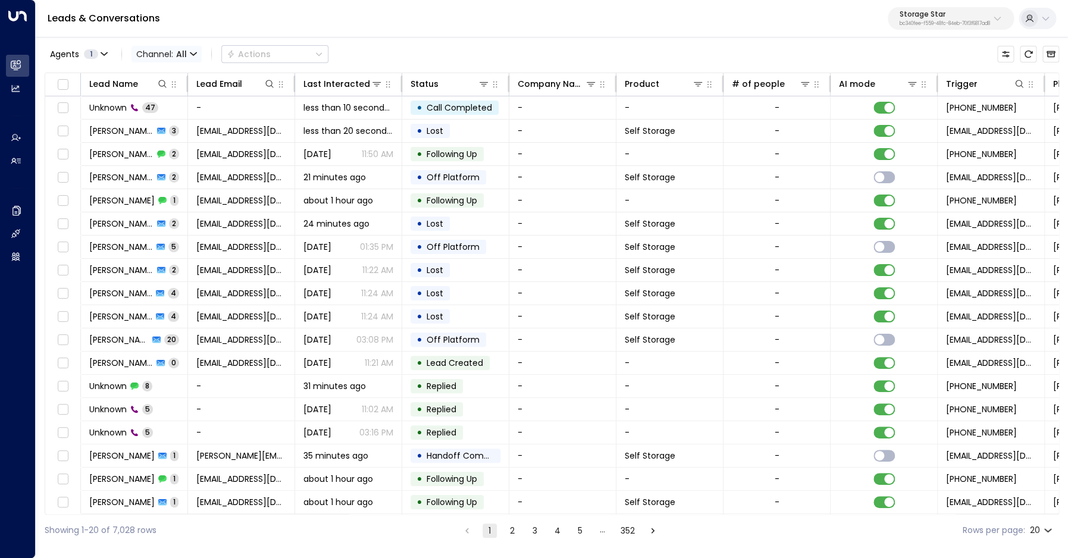
click at [167, 56] on span "Channel: All" at bounding box center [166, 54] width 70 height 17
click at [167, 173] on li "Voice" at bounding box center [174, 167] width 76 height 20
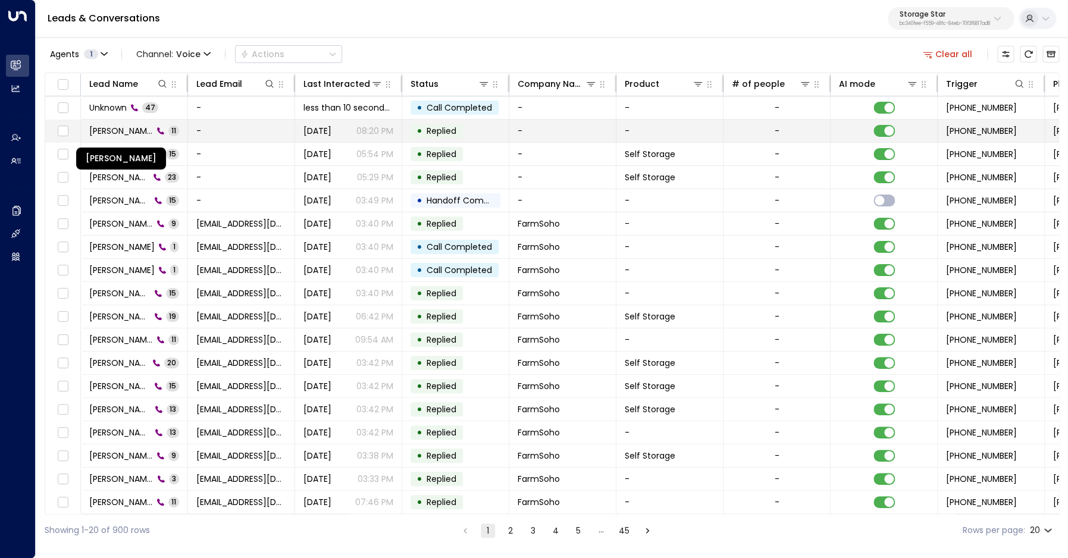
click at [130, 134] on span "[PERSON_NAME]" at bounding box center [121, 131] width 64 height 12
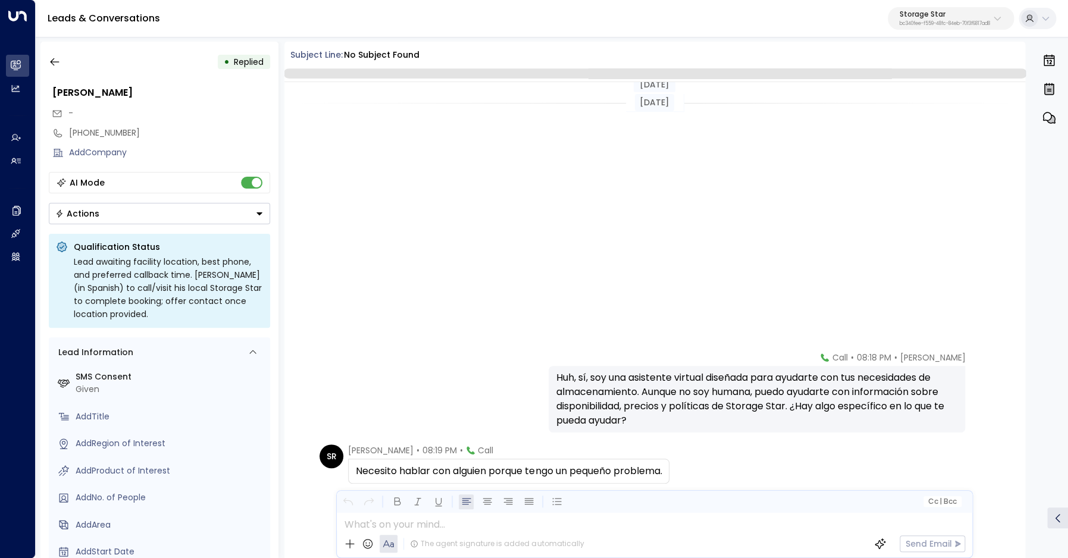
scroll to position [368, 0]
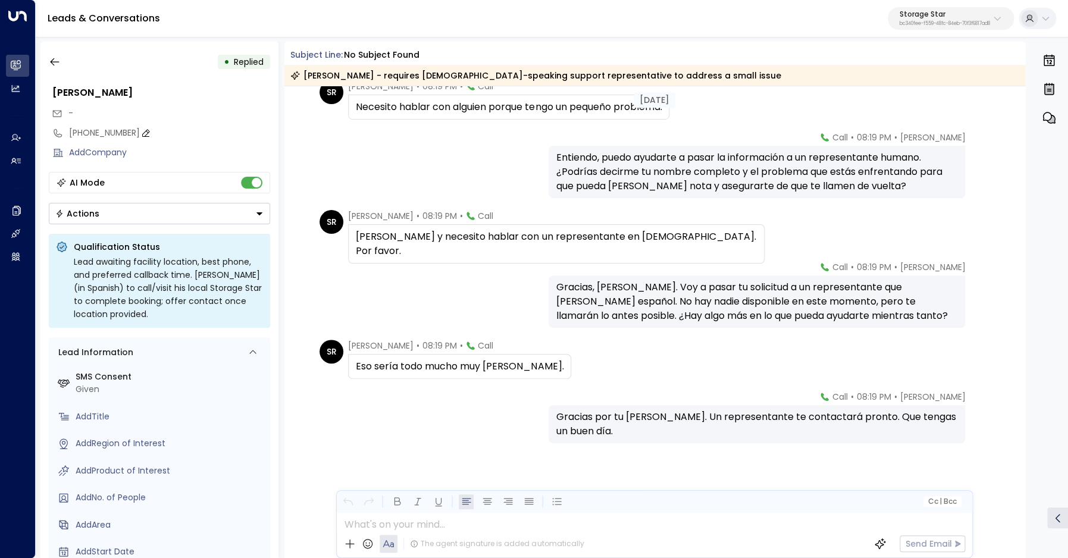
click at [81, 135] on div "[PHONE_NUMBER]" at bounding box center [169, 133] width 201 height 12
drag, startPoint x: 77, startPoint y: 134, endPoint x: 199, endPoint y: 133, distance: 122.0
click at [199, 133] on input "**********" at bounding box center [168, 133] width 198 height 12
click at [62, 64] on button "button" at bounding box center [54, 61] width 21 height 21
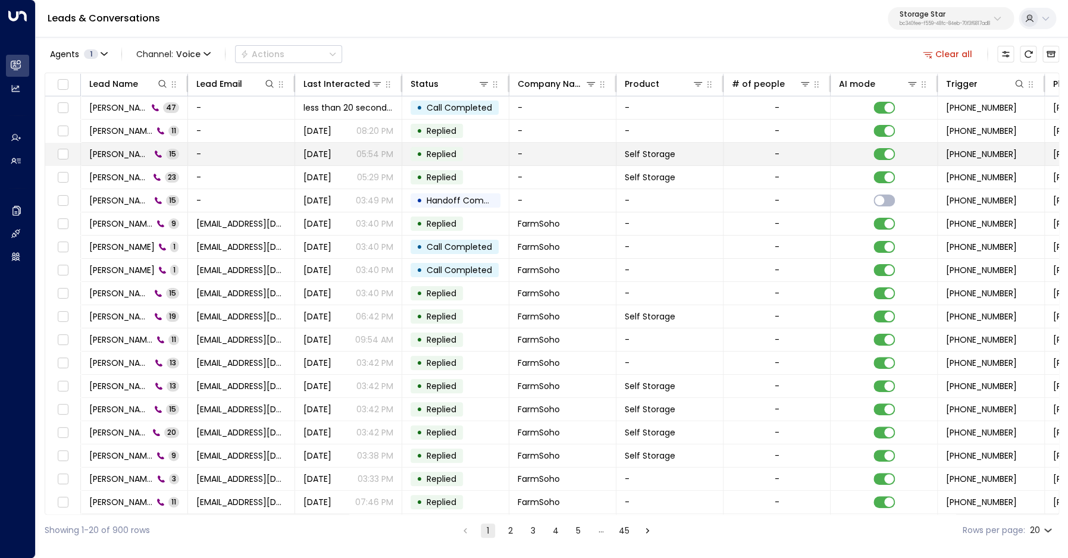
click at [98, 154] on span "[PERSON_NAME]" at bounding box center [119, 154] width 61 height 12
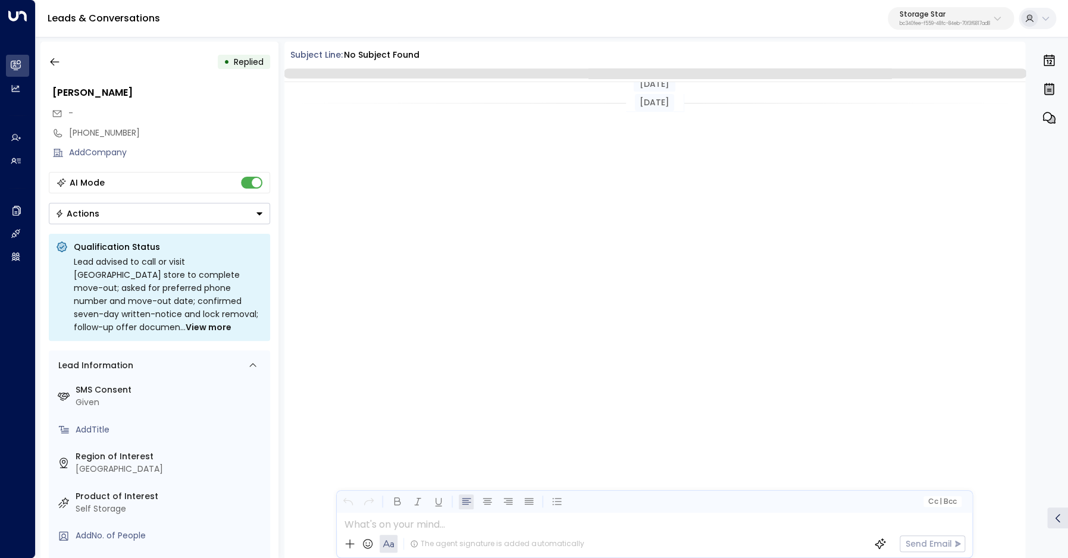
scroll to position [571, 0]
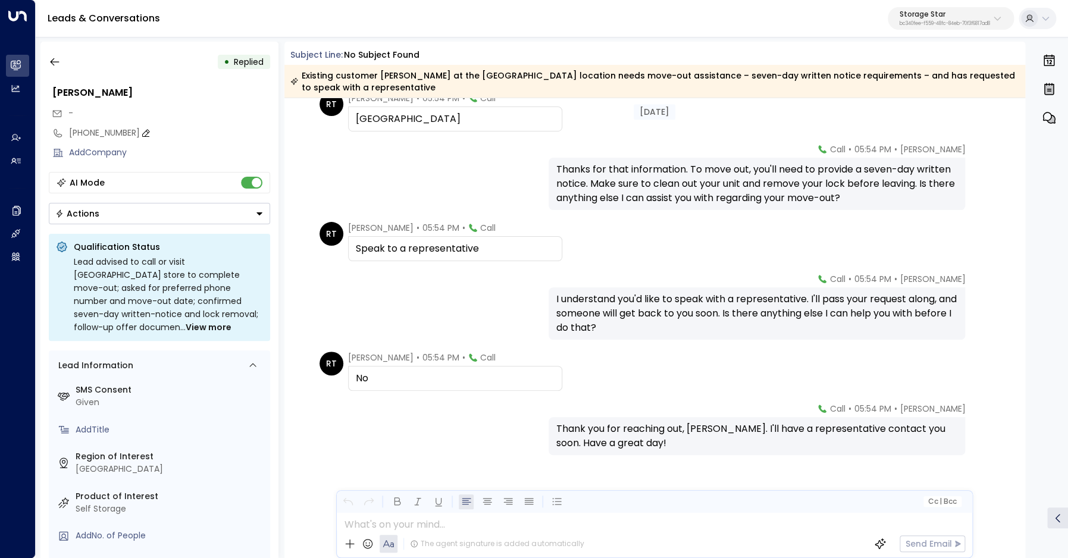
click at [87, 137] on div "[PHONE_NUMBER]" at bounding box center [169, 133] width 201 height 12
drag, startPoint x: 80, startPoint y: 135, endPoint x: 181, endPoint y: 137, distance: 101.2
click at [181, 137] on input "**********" at bounding box center [168, 133] width 198 height 12
click at [176, 137] on input "**********" at bounding box center [168, 133] width 198 height 12
click at [58, 62] on icon "button" at bounding box center [54, 62] width 9 height 8
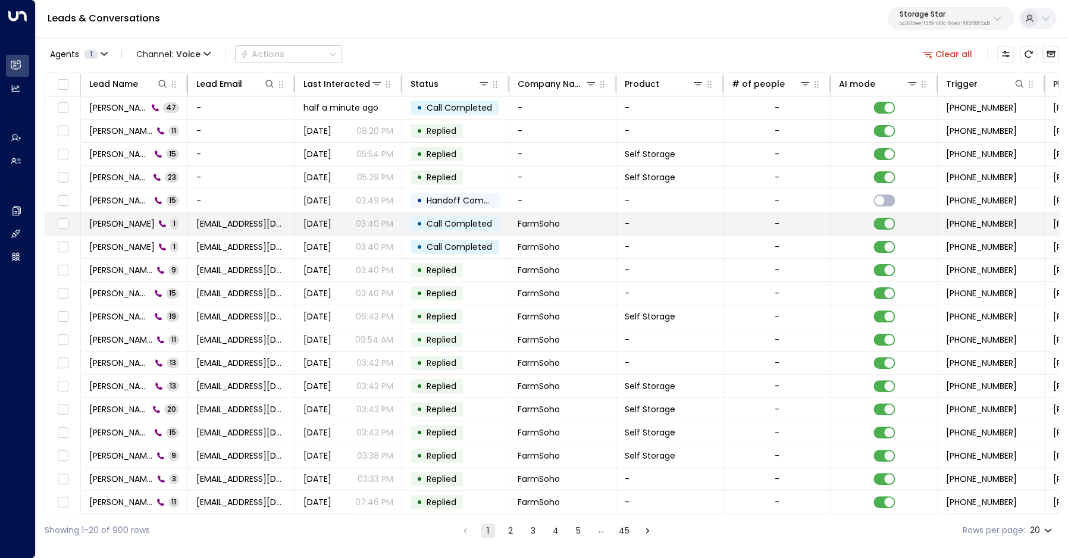
click at [120, 227] on span "[PERSON_NAME]" at bounding box center [121, 224] width 65 height 12
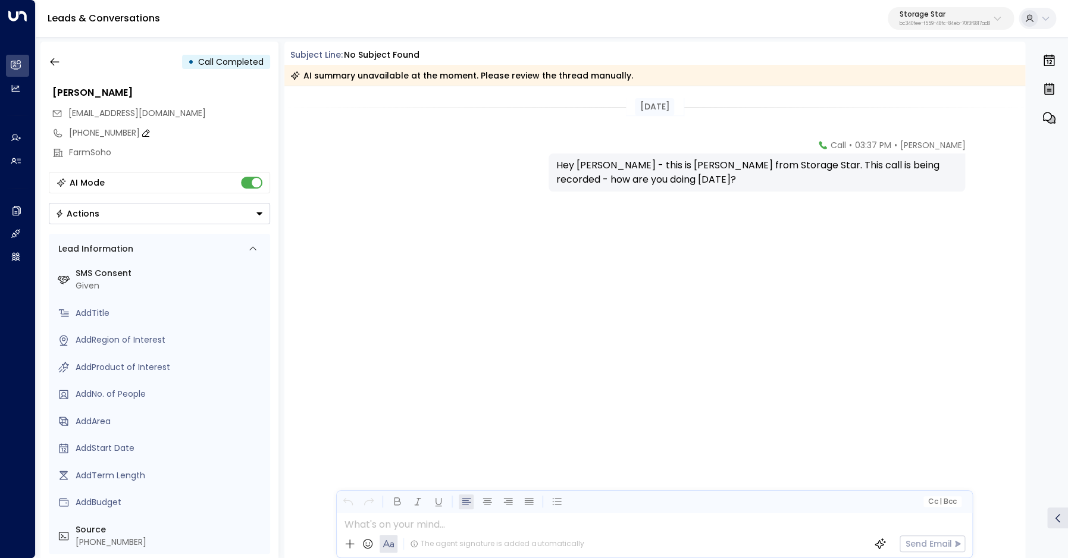
click at [85, 136] on div "[PHONE_NUMBER]" at bounding box center [169, 133] width 201 height 12
drag, startPoint x: 92, startPoint y: 133, endPoint x: 160, endPoint y: 131, distance: 68.4
click at [160, 131] on input "**********" at bounding box center [168, 133] width 198 height 12
click at [59, 60] on icon "button" at bounding box center [55, 62] width 12 height 12
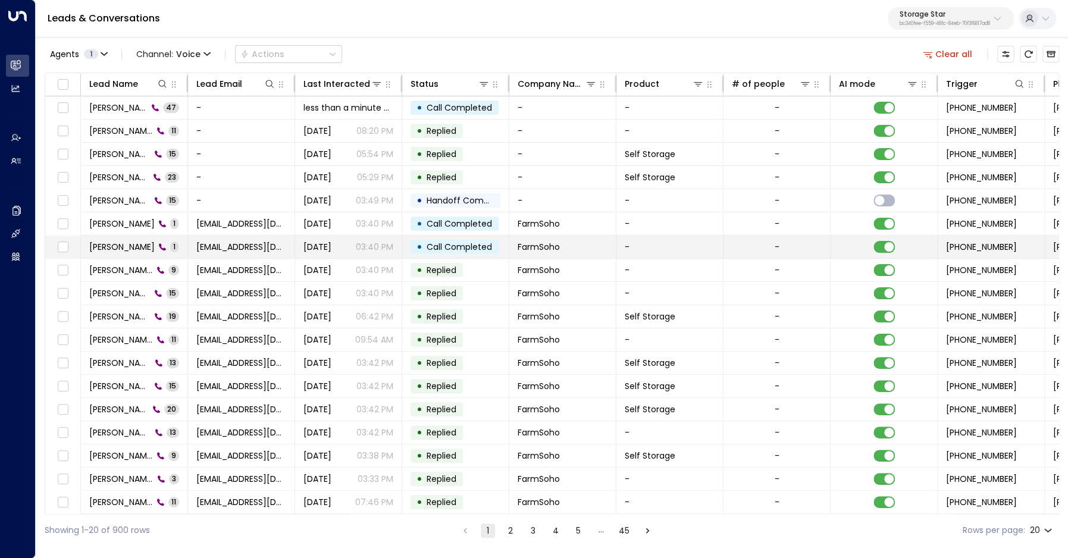
click at [143, 245] on div "[PERSON_NAME] 1" at bounding box center [133, 247] width 89 height 12
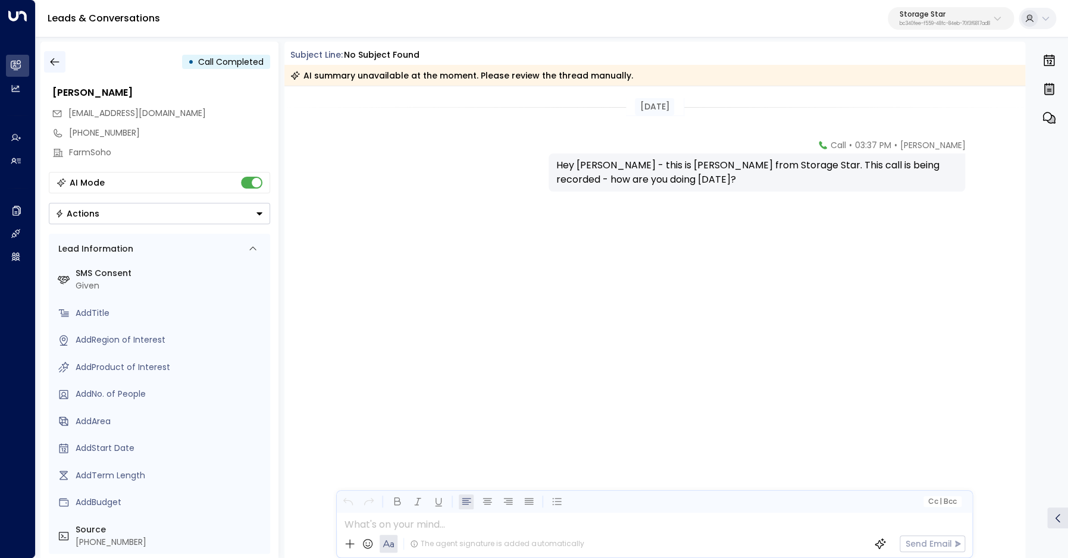
click at [57, 66] on icon "button" at bounding box center [55, 62] width 12 height 12
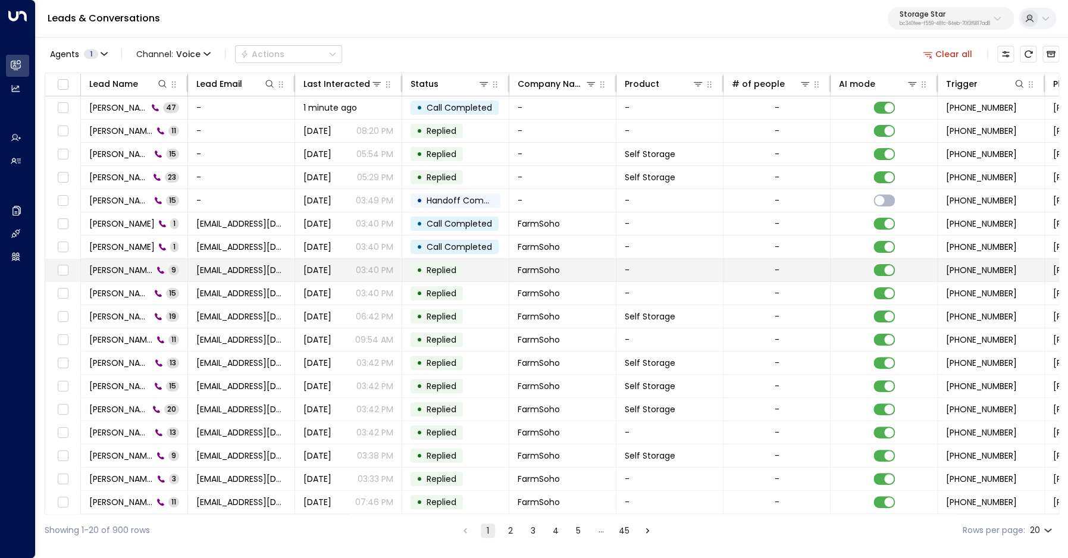
click at [118, 267] on span "[PERSON_NAME]" at bounding box center [121, 270] width 64 height 12
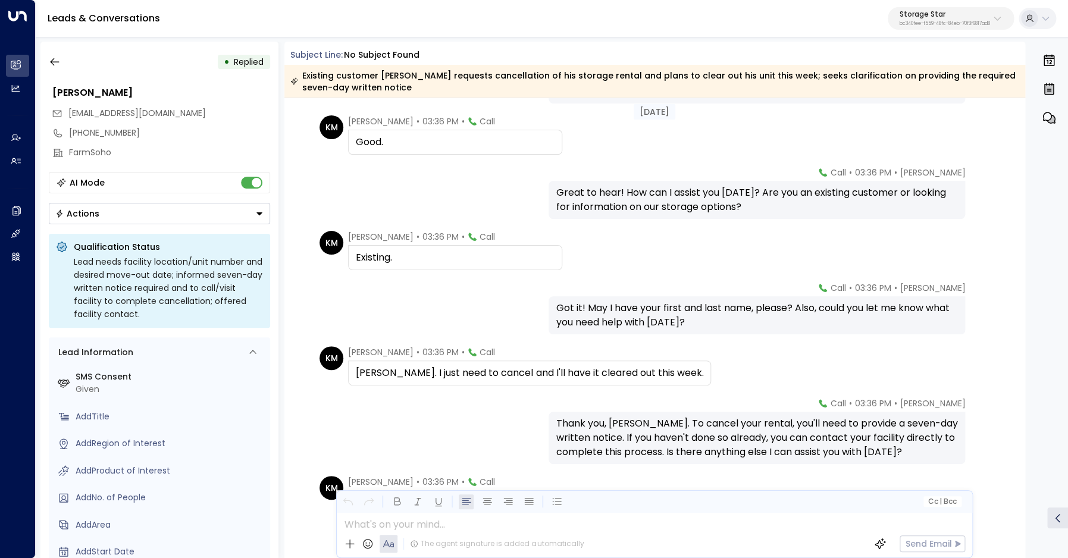
scroll to position [104, 0]
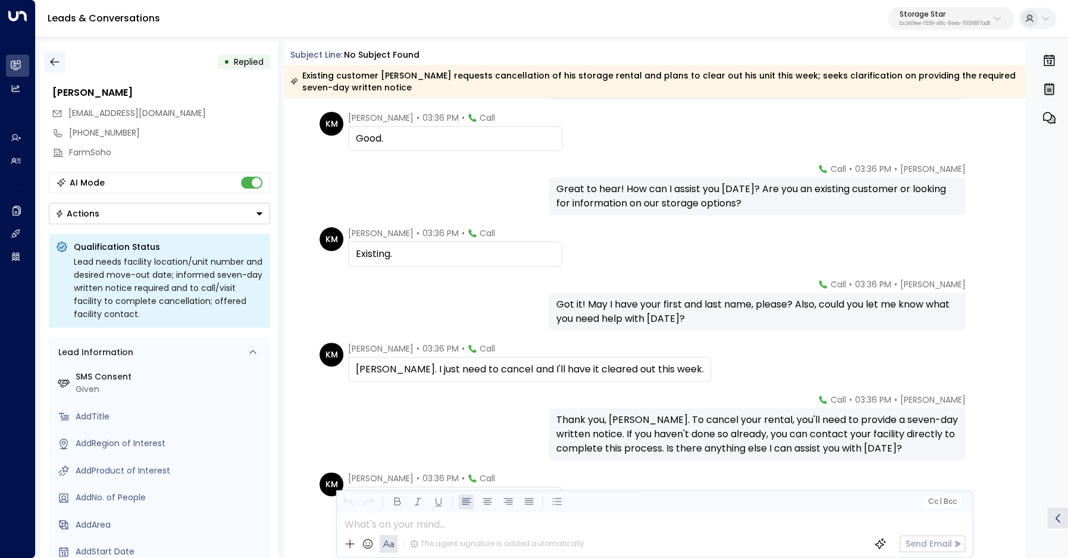
click at [61, 64] on button "button" at bounding box center [54, 61] width 21 height 21
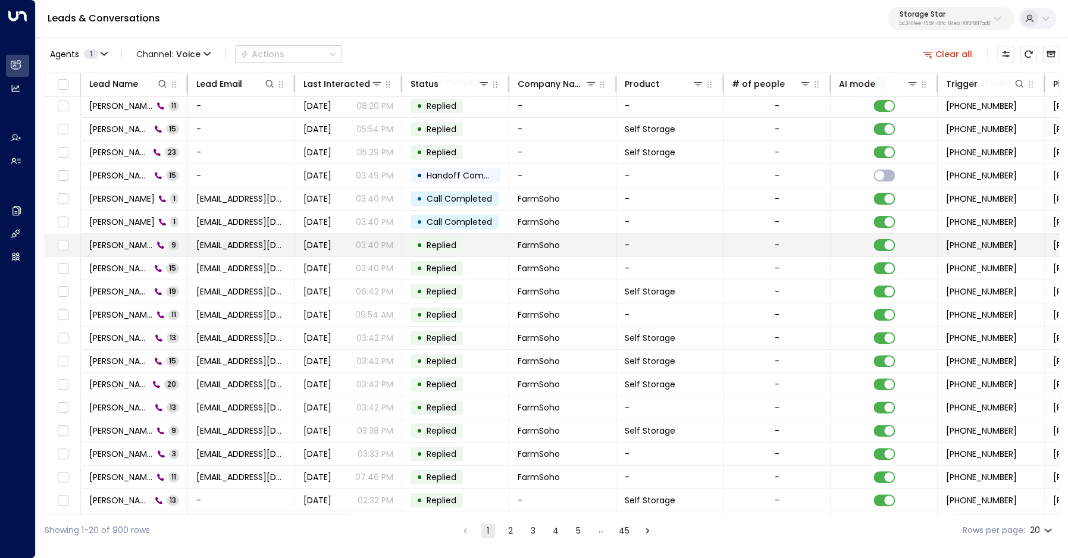
scroll to position [46, 0]
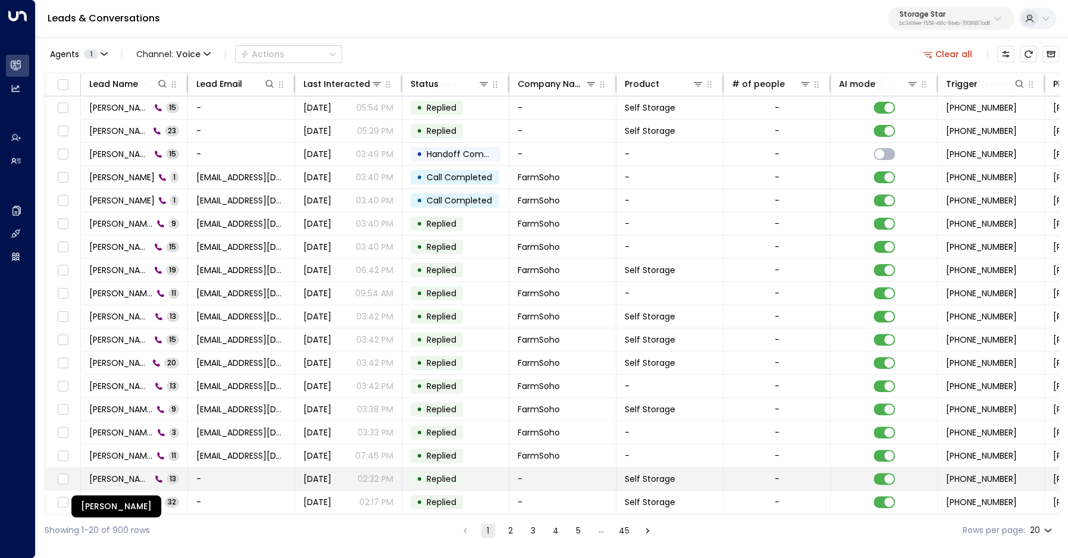
click at [118, 479] on span "[PERSON_NAME]" at bounding box center [120, 479] width 62 height 12
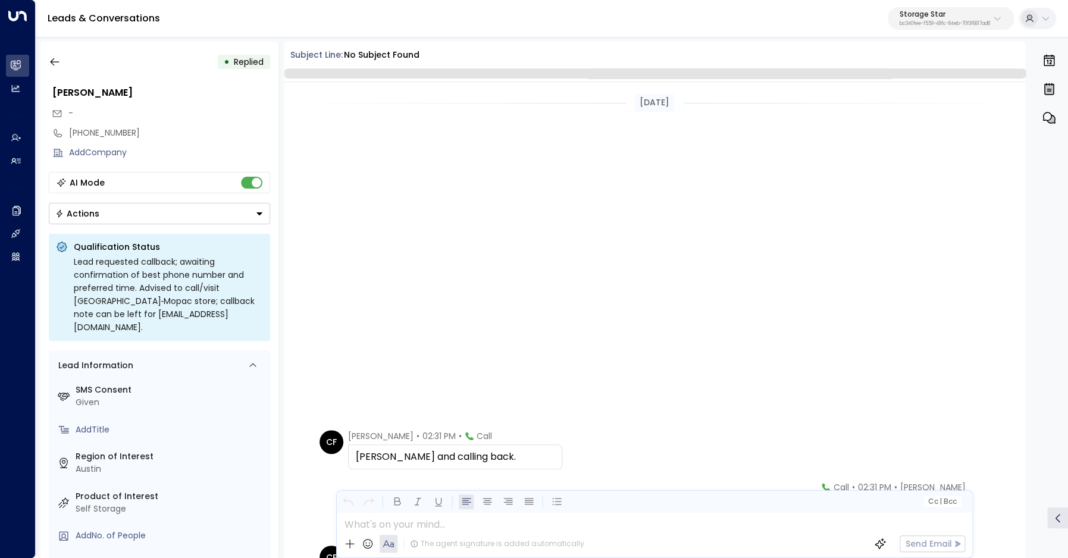
scroll to position [441, 0]
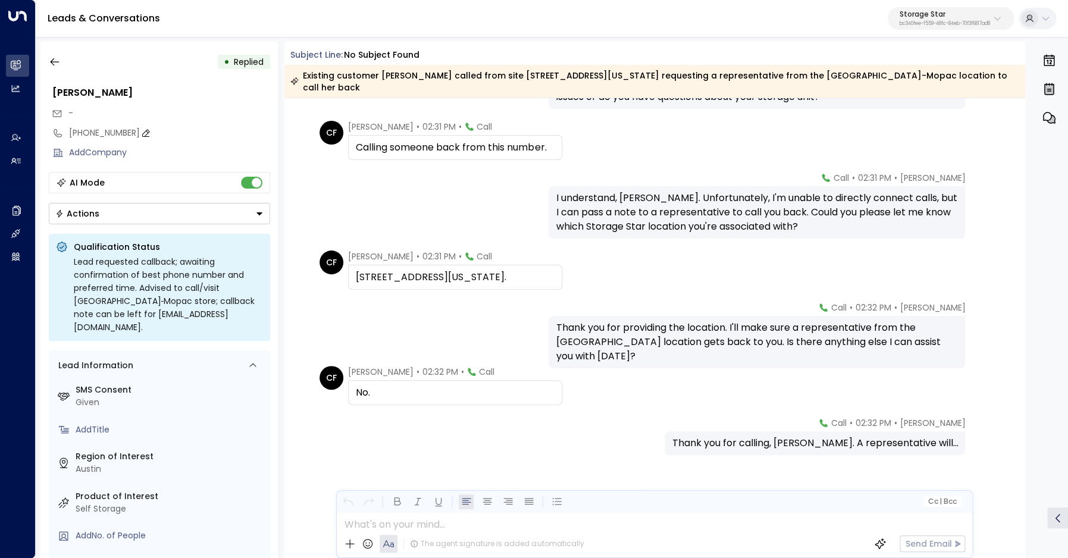
click at [90, 133] on div "[PHONE_NUMBER]" at bounding box center [169, 133] width 201 height 12
drag, startPoint x: 90, startPoint y: 133, endPoint x: 151, endPoint y: 135, distance: 60.7
click at [151, 135] on input "**********" at bounding box center [168, 133] width 198 height 12
drag, startPoint x: 152, startPoint y: 135, endPoint x: 202, endPoint y: 134, distance: 49.4
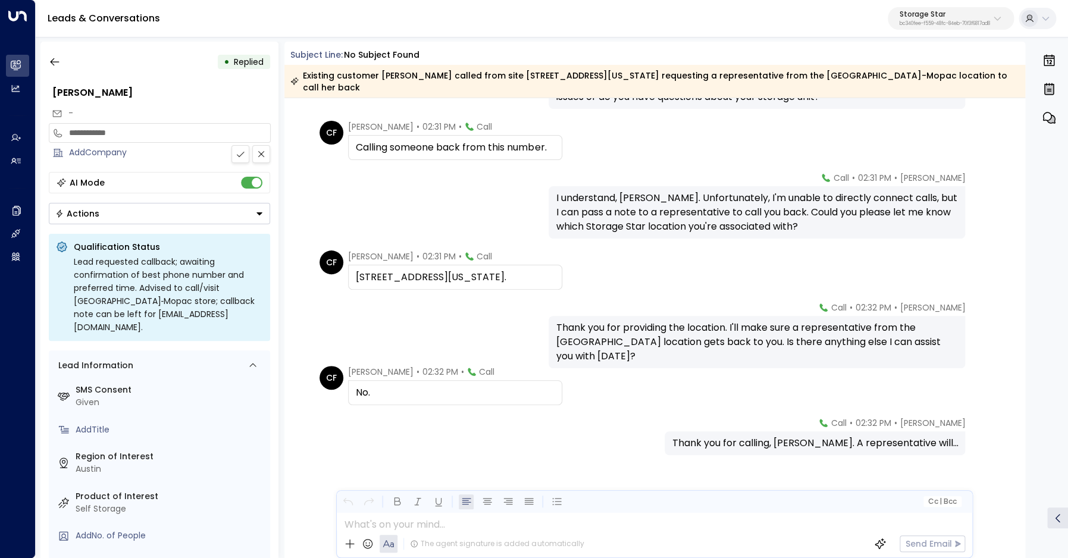
click at [77, 134] on input "**********" at bounding box center [168, 133] width 198 height 12
click at [50, 58] on icon "button" at bounding box center [55, 62] width 12 height 12
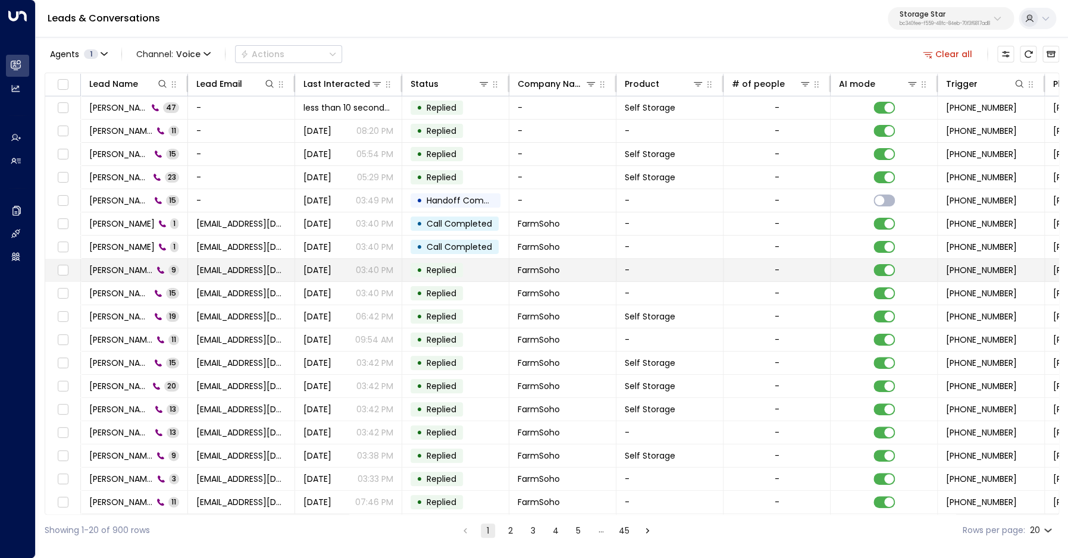
scroll to position [46, 0]
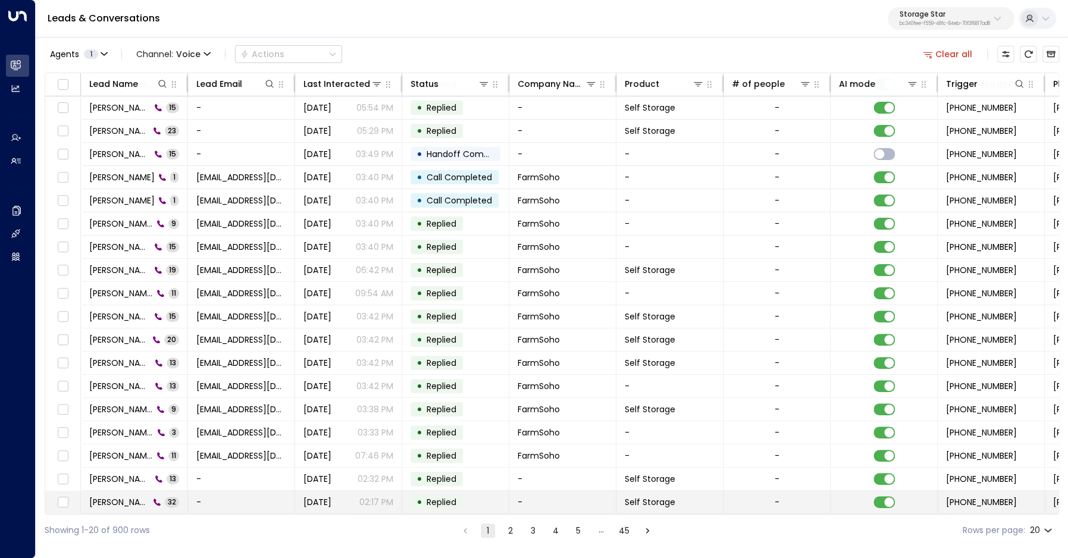
click at [128, 497] on span "[PERSON_NAME]" at bounding box center [119, 502] width 60 height 12
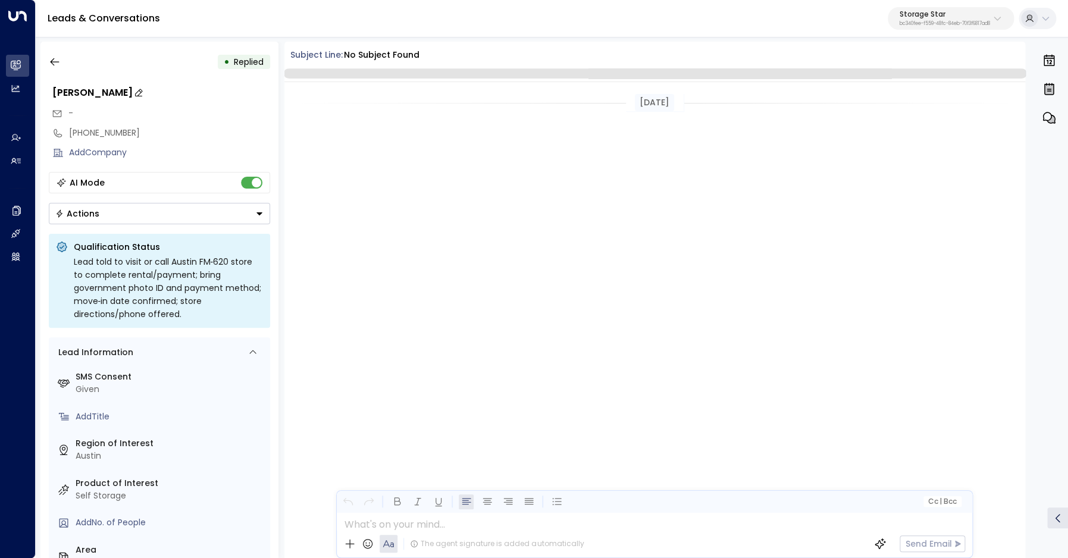
scroll to position [5298, 0]
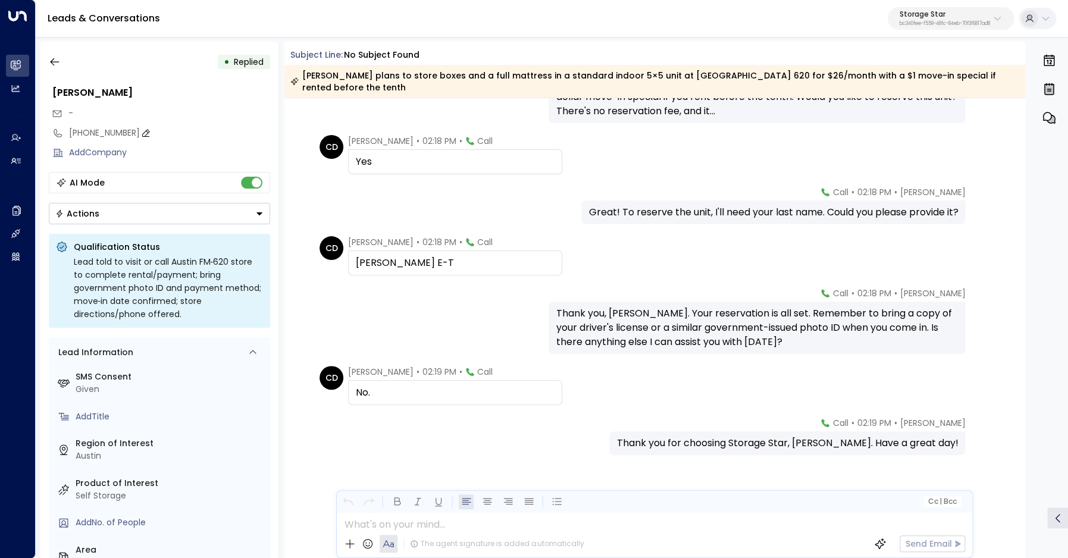
click at [92, 136] on div "[PHONE_NUMBER]" at bounding box center [169, 133] width 201 height 12
drag, startPoint x: 76, startPoint y: 135, endPoint x: 168, endPoint y: 137, distance: 91.6
click at [168, 137] on input "**********" at bounding box center [168, 133] width 198 height 12
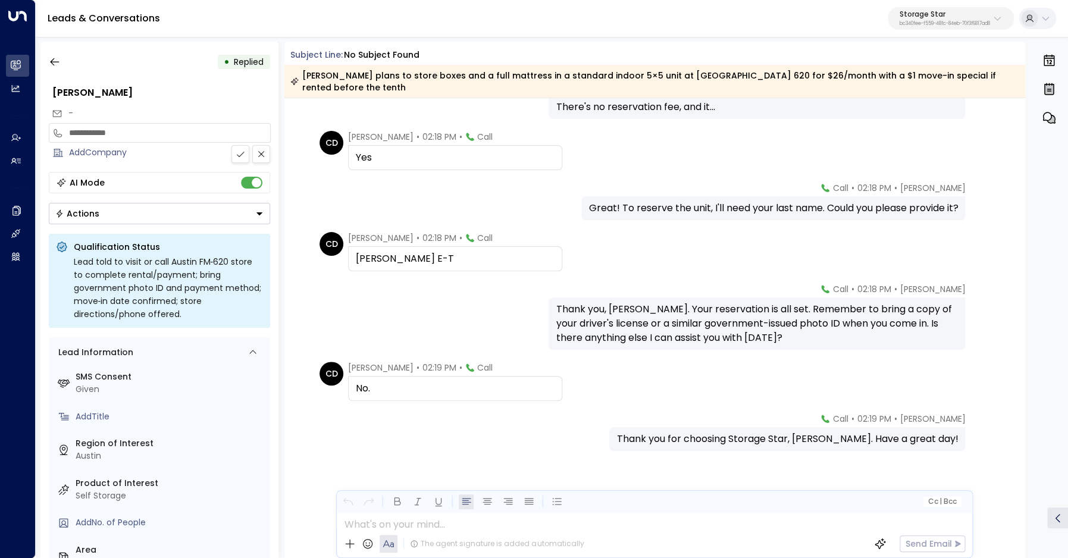
scroll to position [1520, 0]
